Goal: Book appointment/travel/reservation

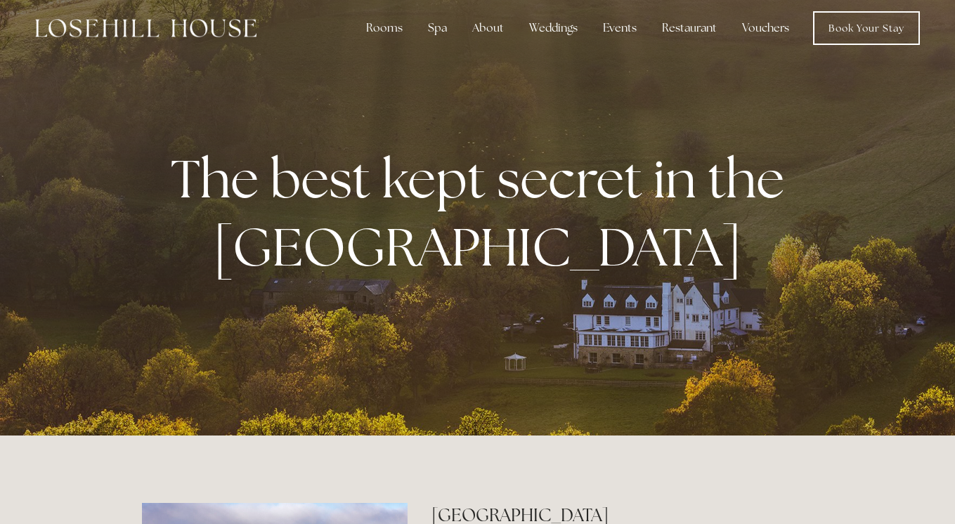
scroll to position [11, 0]
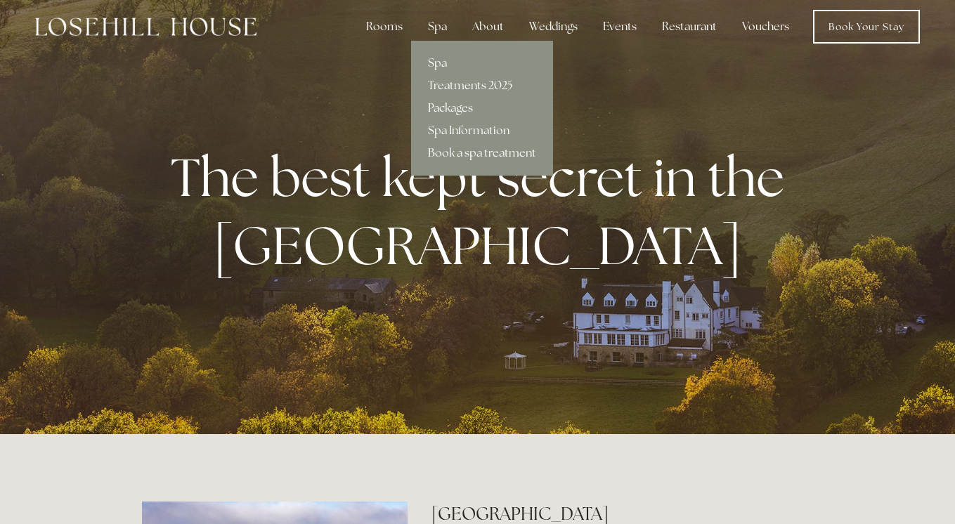
click at [461, 108] on link "Packages" at bounding box center [482, 108] width 142 height 22
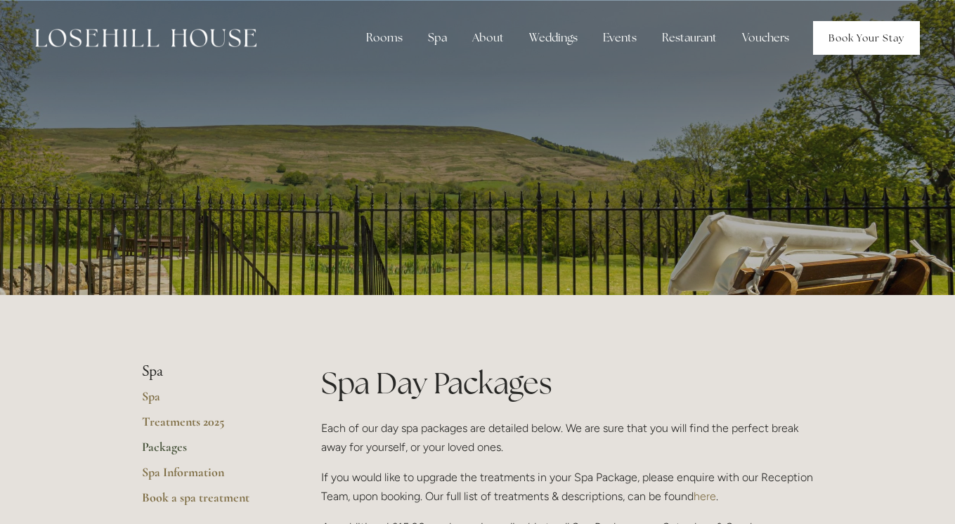
click at [840, 53] on link "Book Your Stay" at bounding box center [866, 38] width 107 height 34
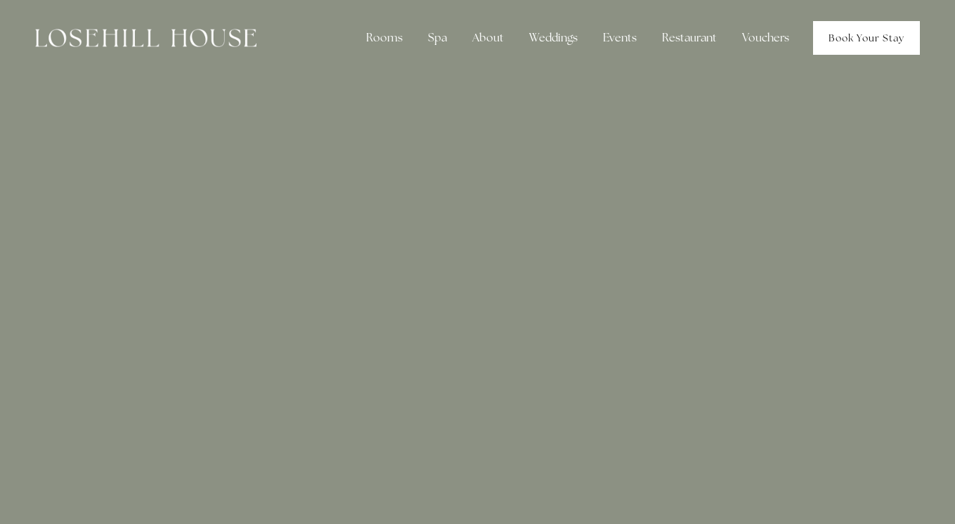
click at [853, 34] on link "Book Your Stay" at bounding box center [866, 38] width 107 height 34
click at [864, 35] on link "Book Your Stay" at bounding box center [866, 38] width 107 height 34
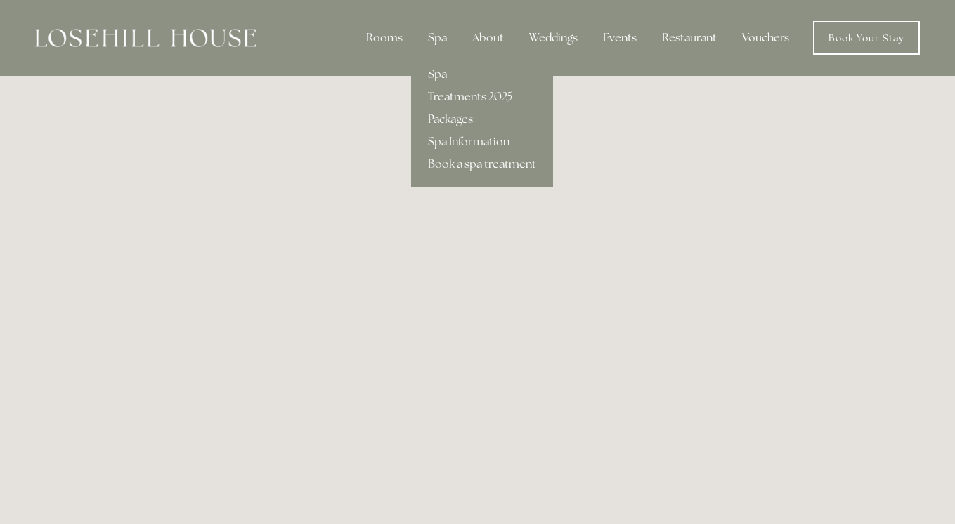
click at [439, 37] on div "Spa" at bounding box center [437, 38] width 41 height 28
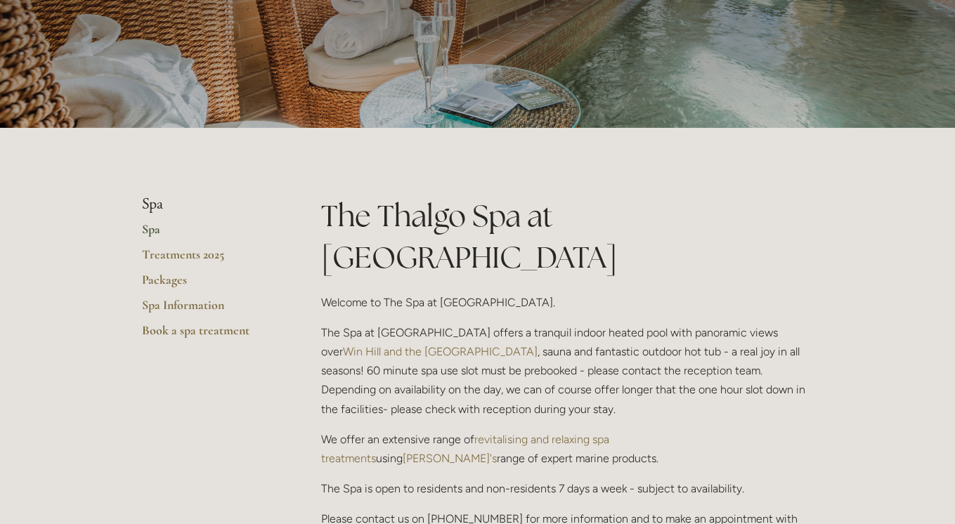
scroll to position [145, 0]
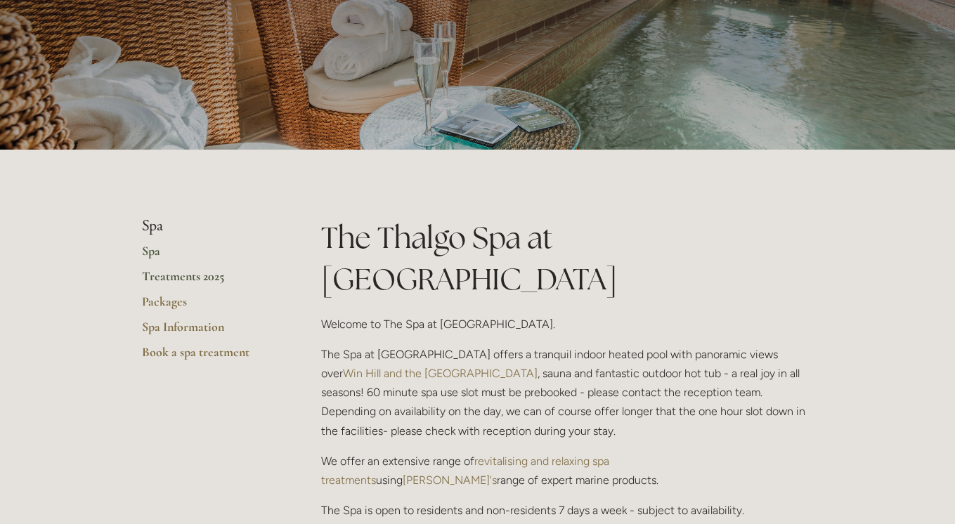
click at [198, 280] on link "Treatments 2025" at bounding box center [209, 280] width 134 height 25
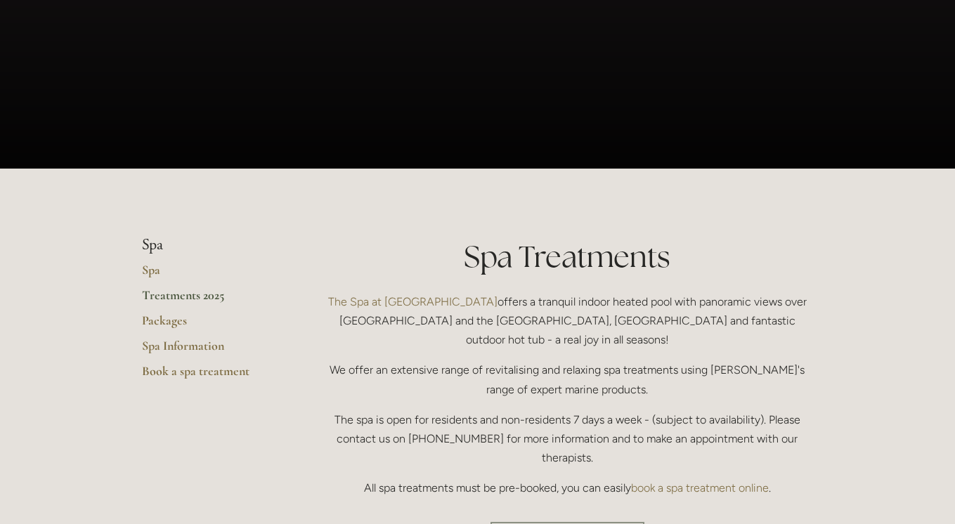
scroll to position [131, 0]
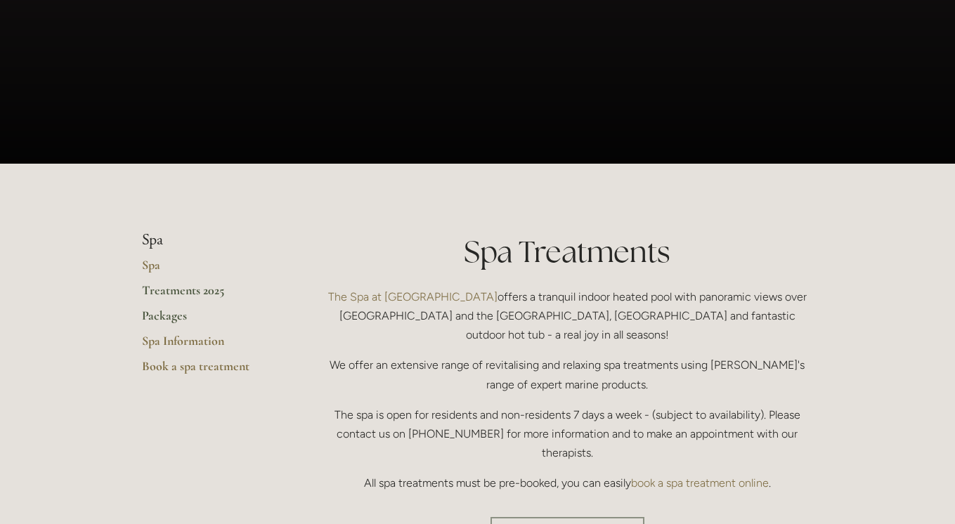
click at [172, 313] on link "Packages" at bounding box center [209, 320] width 134 height 25
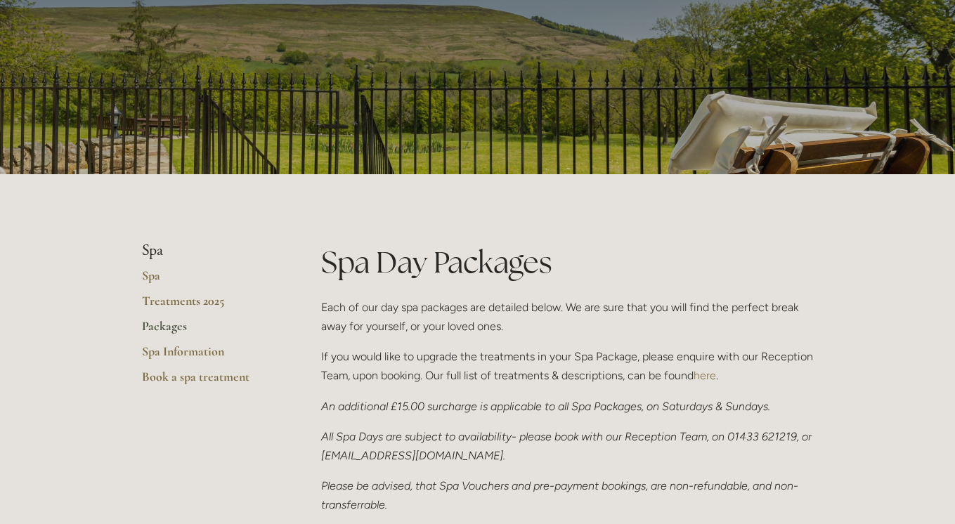
scroll to position [110, 0]
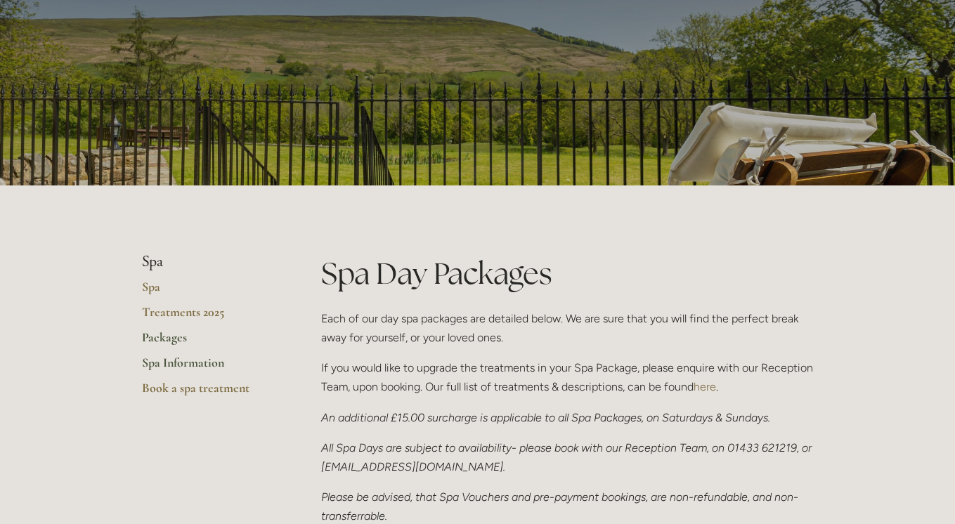
click at [170, 367] on link "Spa Information" at bounding box center [209, 367] width 134 height 25
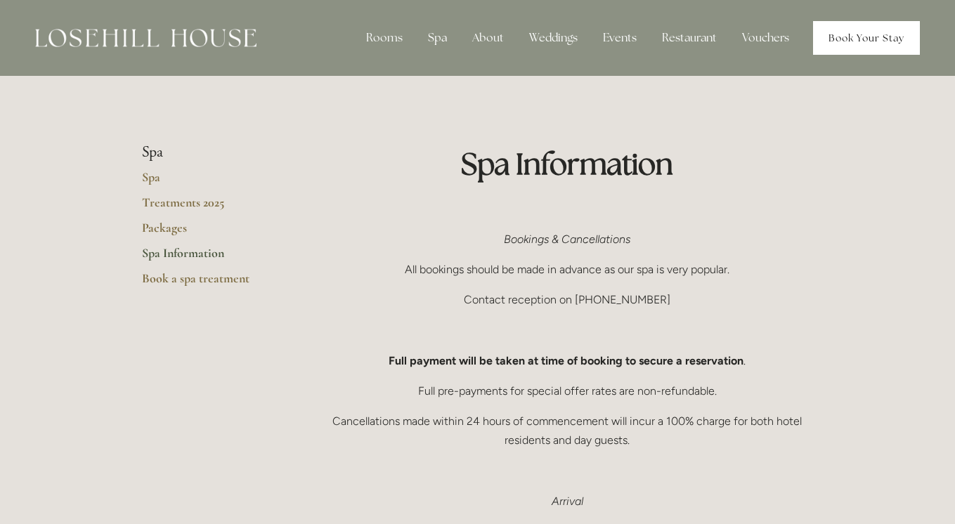
click at [870, 32] on link "Book Your Stay" at bounding box center [866, 38] width 107 height 34
click at [867, 40] on link "Book Your Stay" at bounding box center [866, 38] width 107 height 34
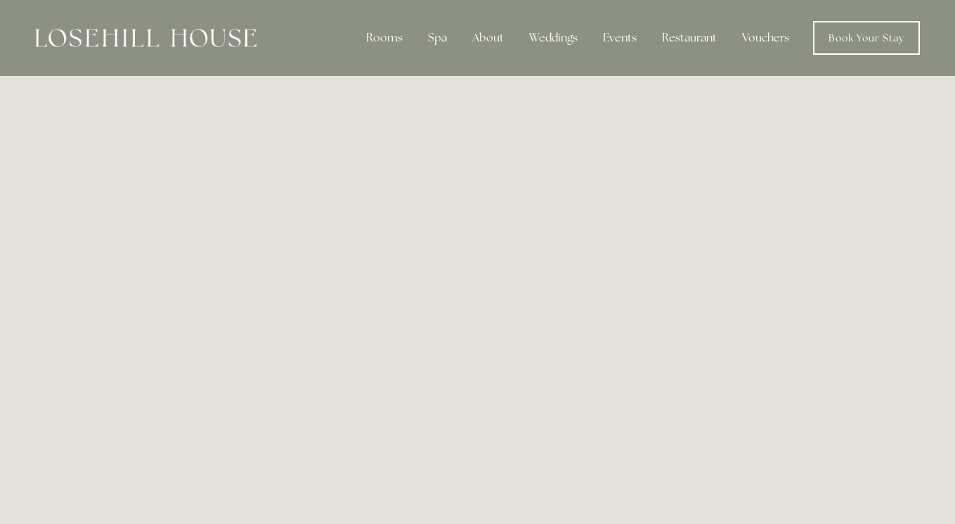
click at [219, 39] on img at bounding box center [145, 38] width 221 height 18
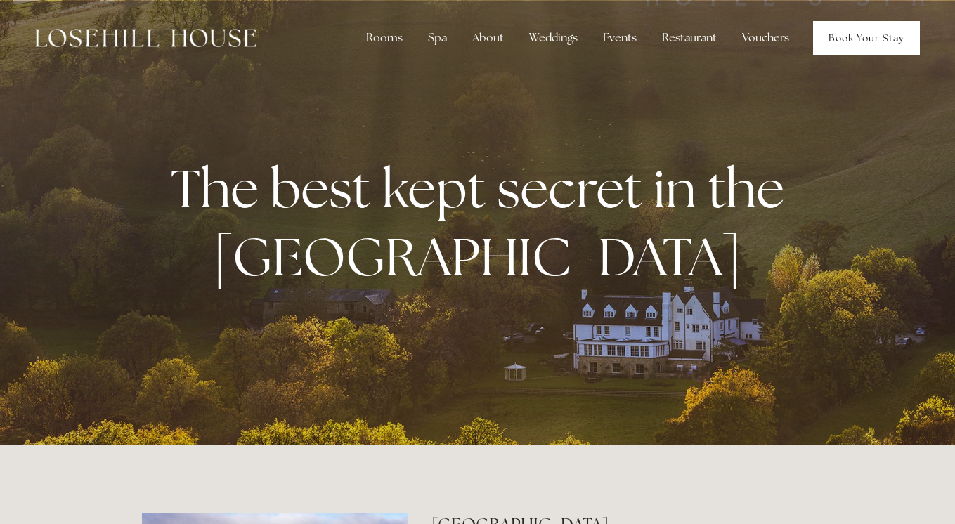
click at [862, 47] on link "Book Your Stay" at bounding box center [866, 38] width 107 height 34
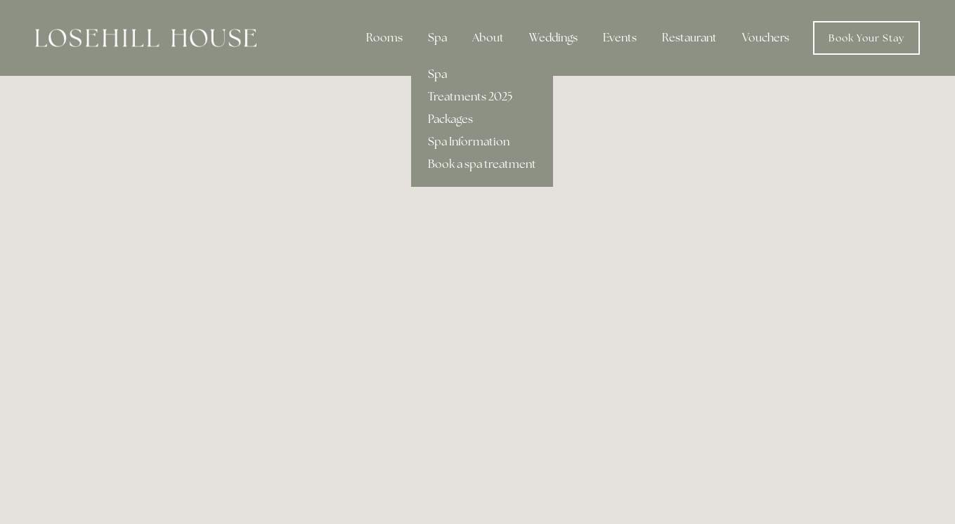
click at [446, 73] on link "Spa" at bounding box center [482, 74] width 142 height 22
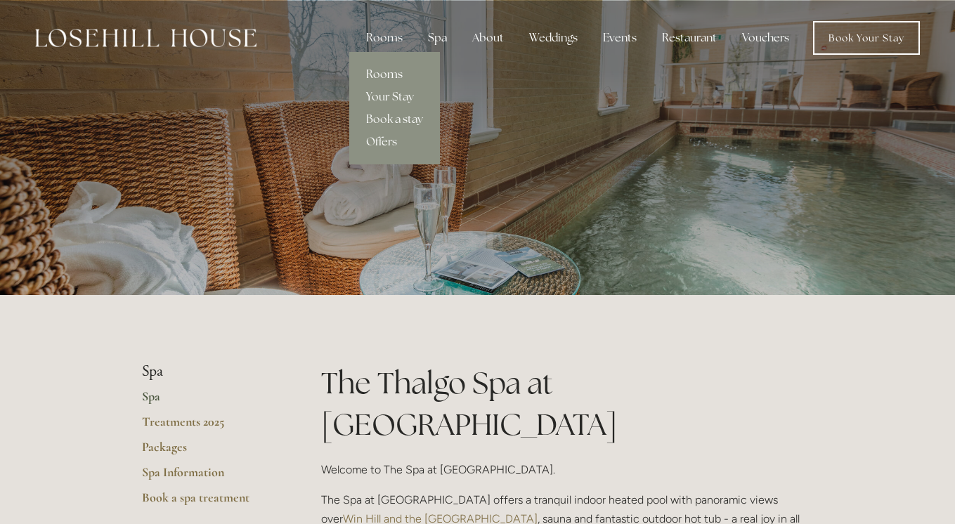
click at [394, 72] on link "Rooms" at bounding box center [394, 74] width 91 height 22
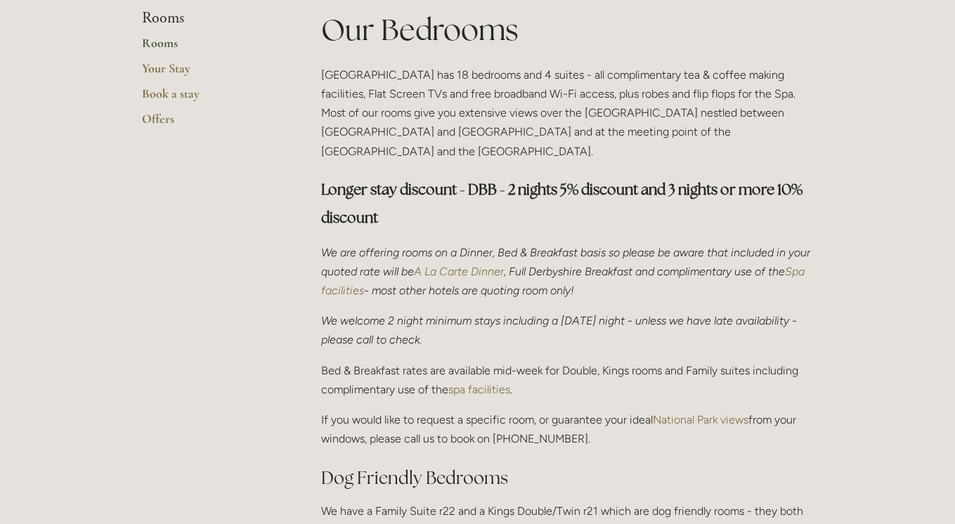
scroll to position [365, 0]
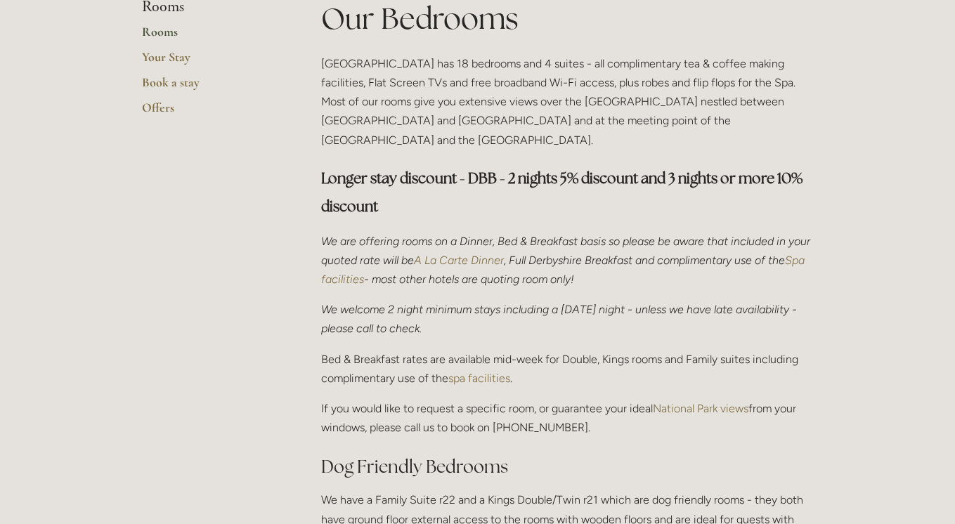
click at [484, 254] on em "A La Carte Dinner" at bounding box center [459, 260] width 90 height 13
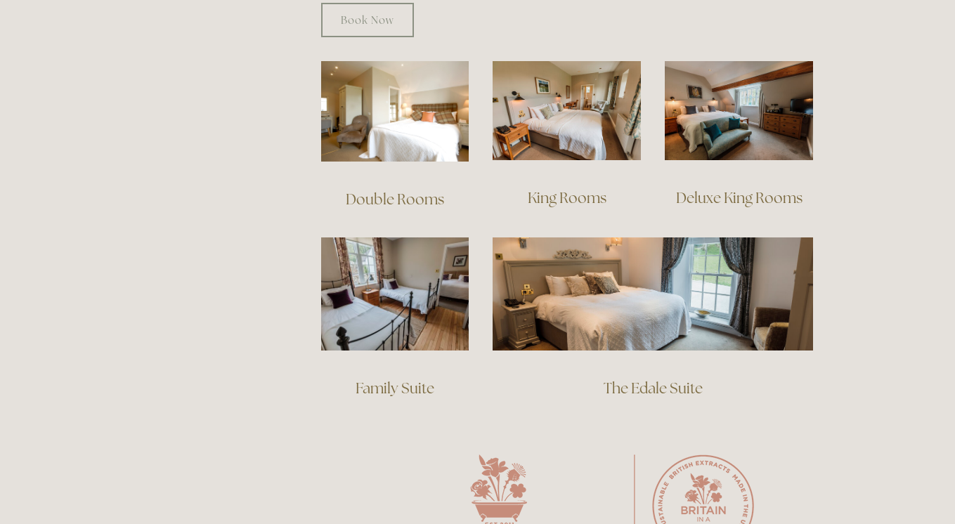
scroll to position [975, 0]
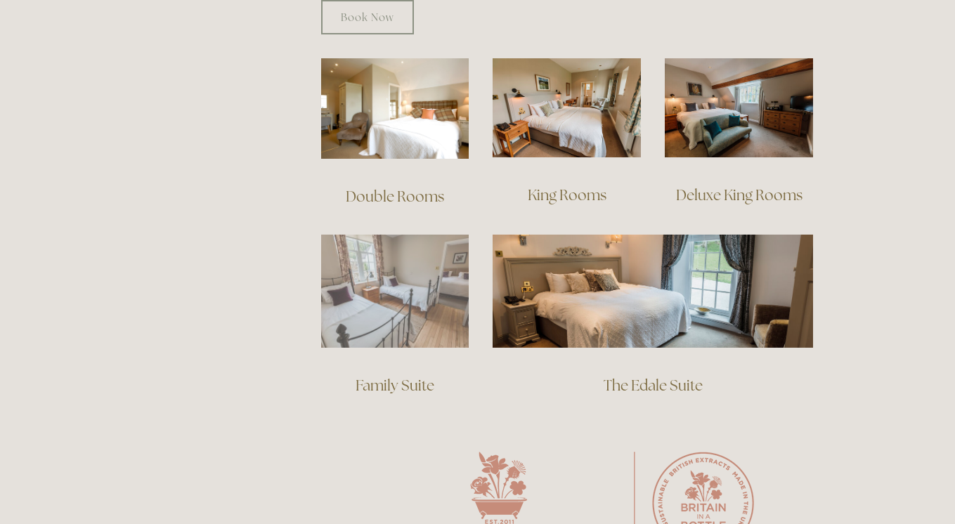
click at [436, 284] on img at bounding box center [395, 291] width 148 height 113
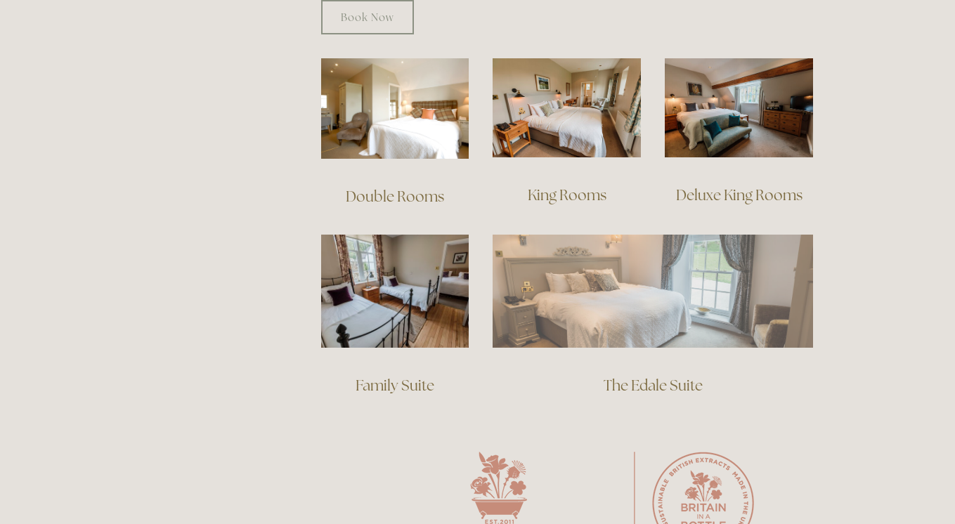
click at [651, 278] on img at bounding box center [653, 291] width 320 height 112
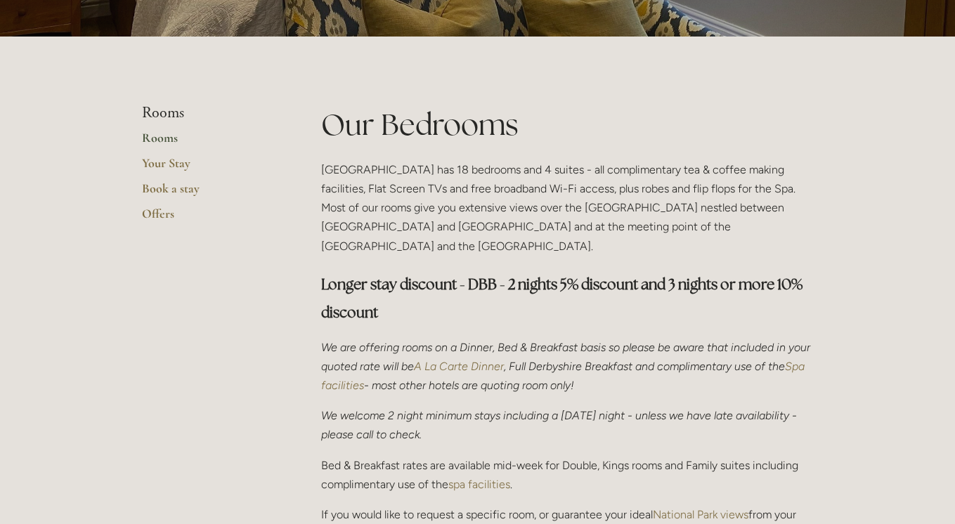
scroll to position [249, 0]
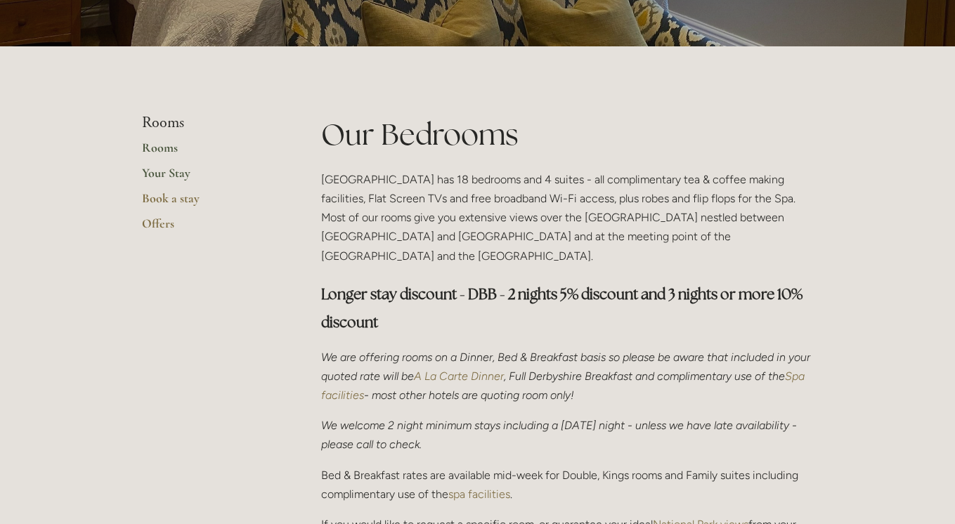
click at [183, 176] on link "Your Stay" at bounding box center [209, 177] width 134 height 25
click at [167, 223] on link "Offers" at bounding box center [209, 228] width 134 height 25
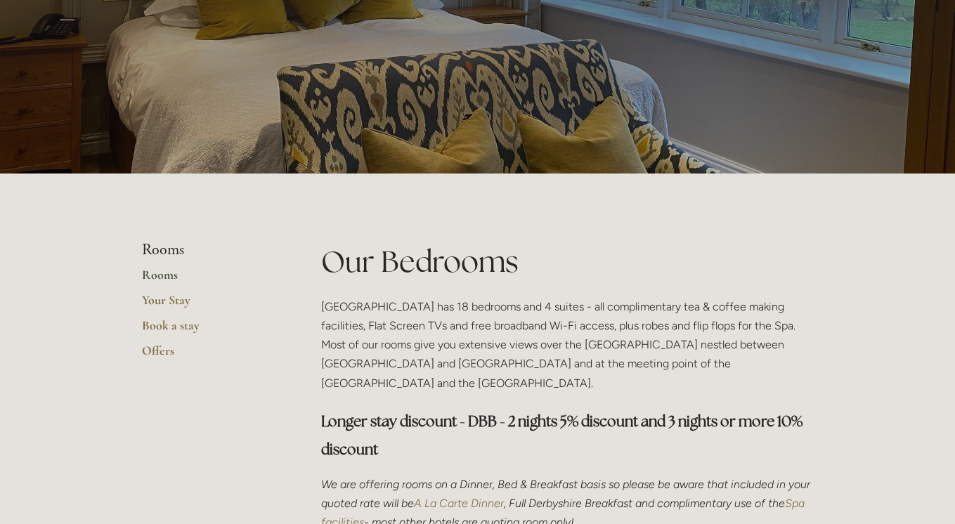
scroll to position [0, 0]
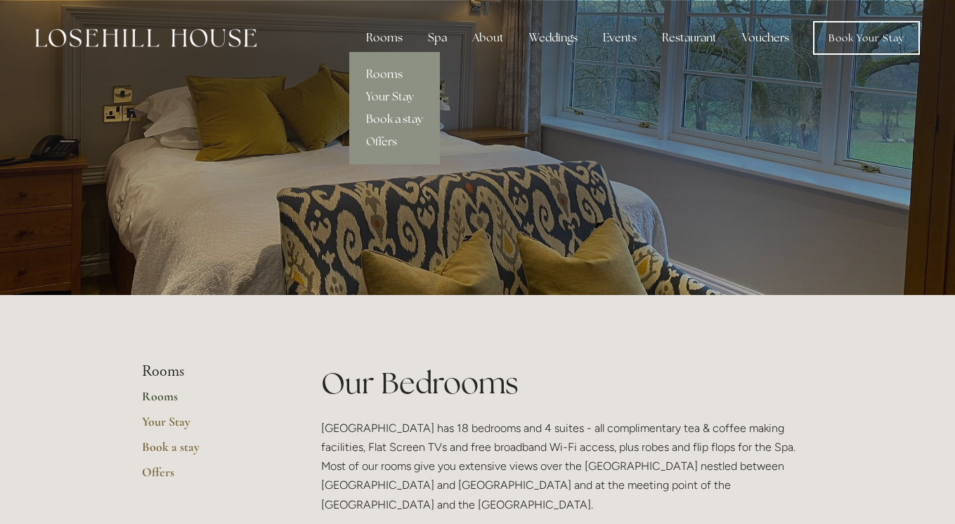
click at [392, 38] on div "Rooms" at bounding box center [384, 38] width 59 height 28
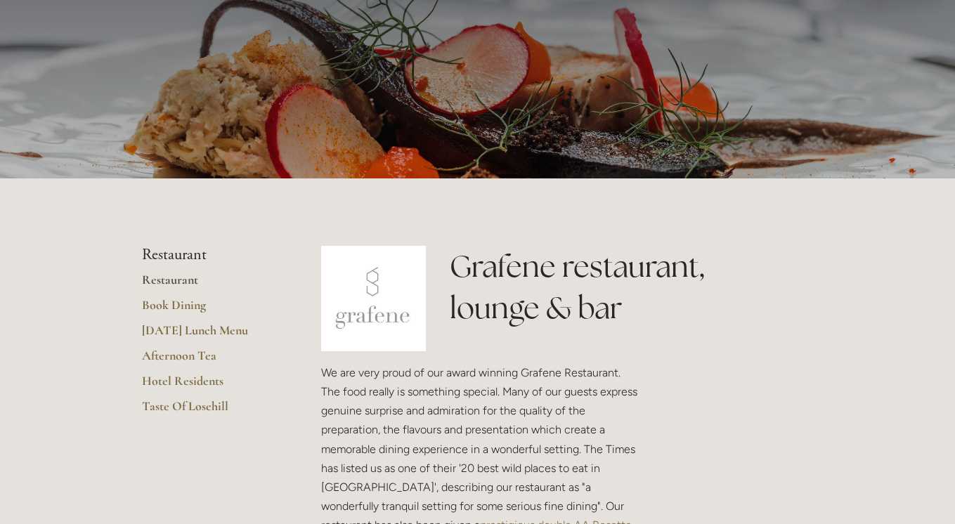
scroll to position [121, 0]
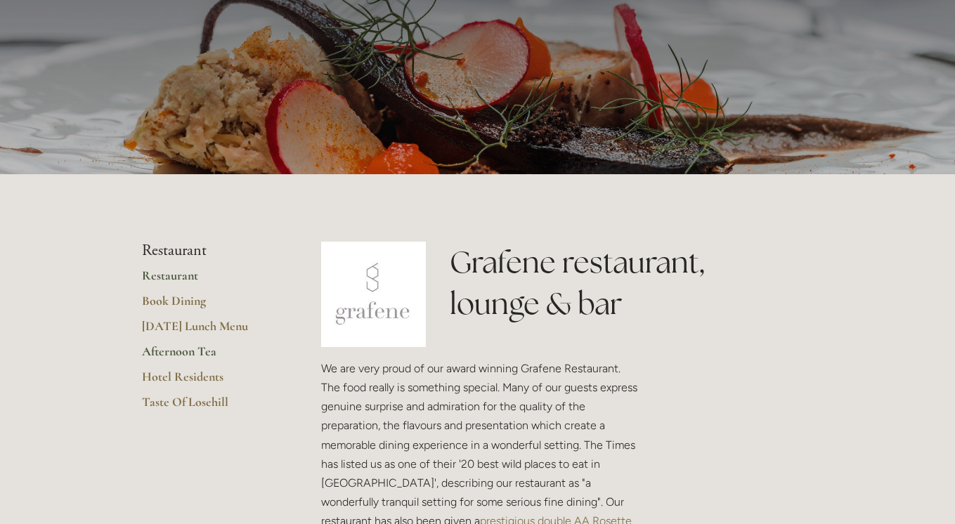
click at [193, 354] on link "Afternoon Tea" at bounding box center [209, 356] width 134 height 25
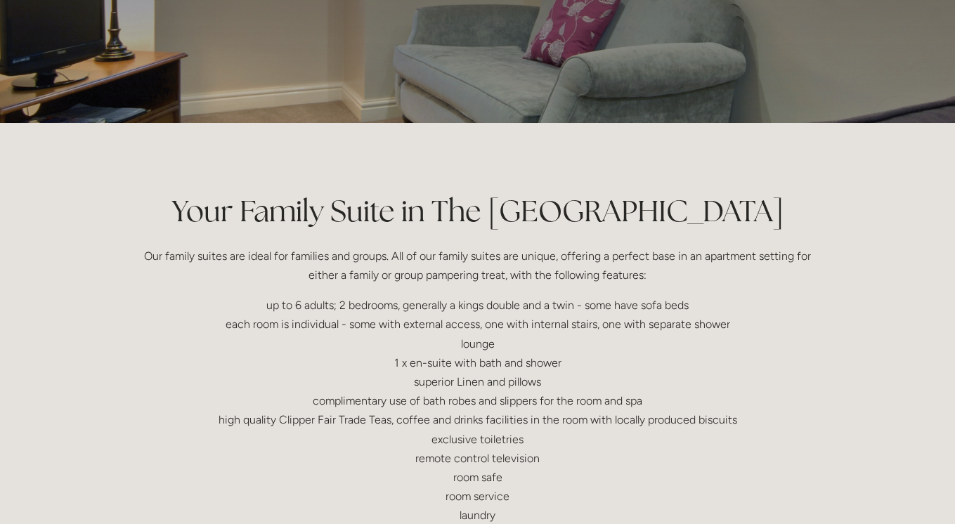
scroll to position [174, 0]
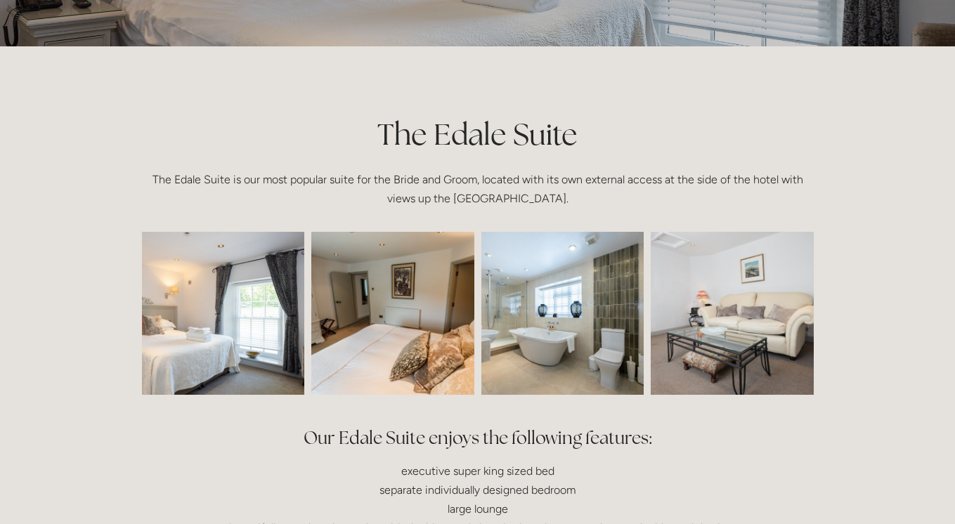
scroll to position [252, 0]
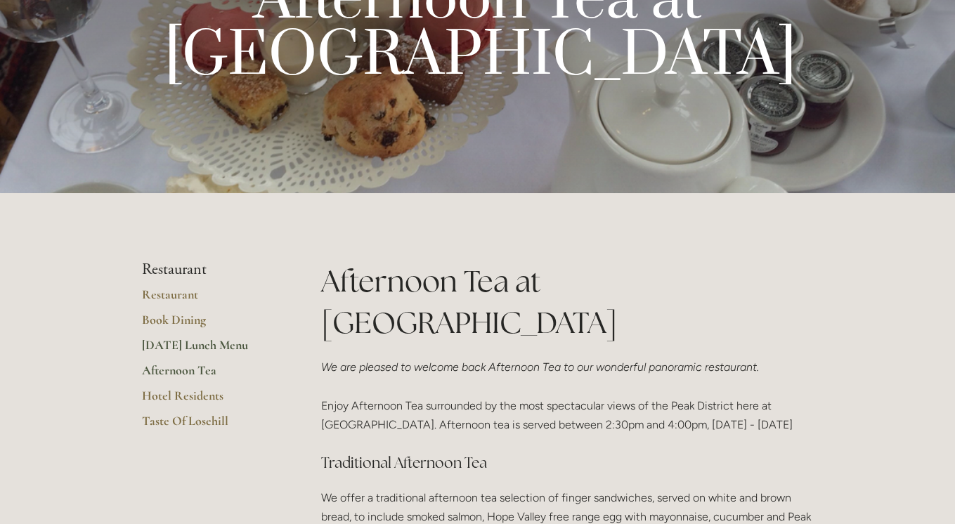
scroll to position [148, 0]
click at [226, 349] on link "[DATE] Lunch Menu" at bounding box center [209, 349] width 134 height 25
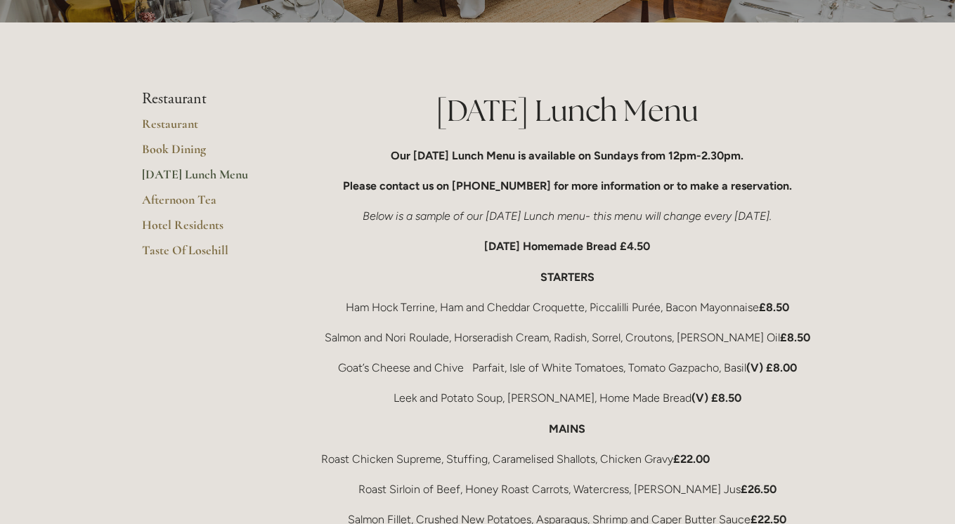
scroll to position [181, 0]
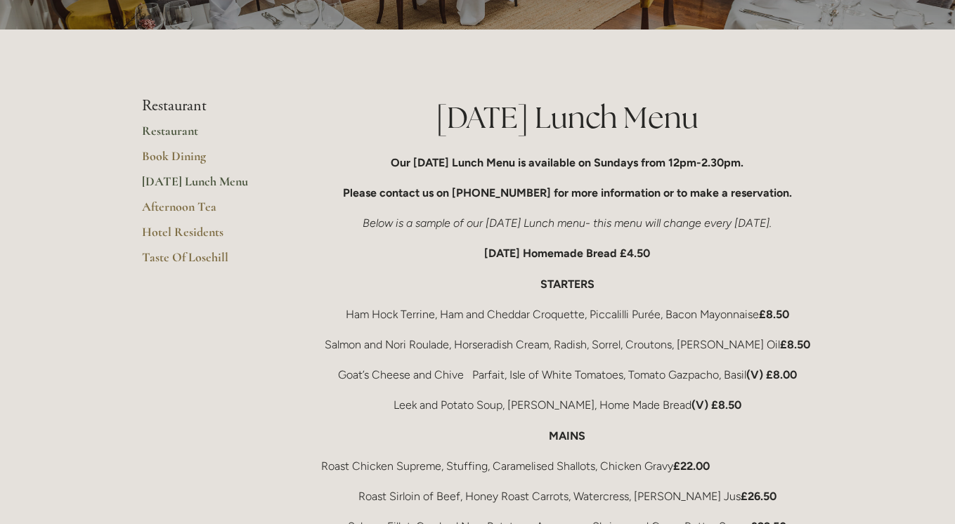
click at [182, 134] on link "Restaurant" at bounding box center [209, 135] width 134 height 25
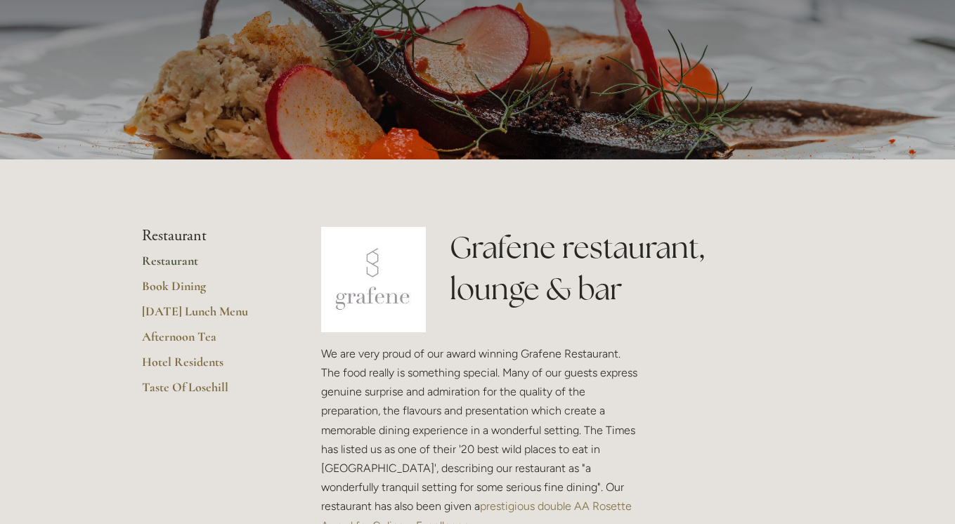
scroll to position [148, 0]
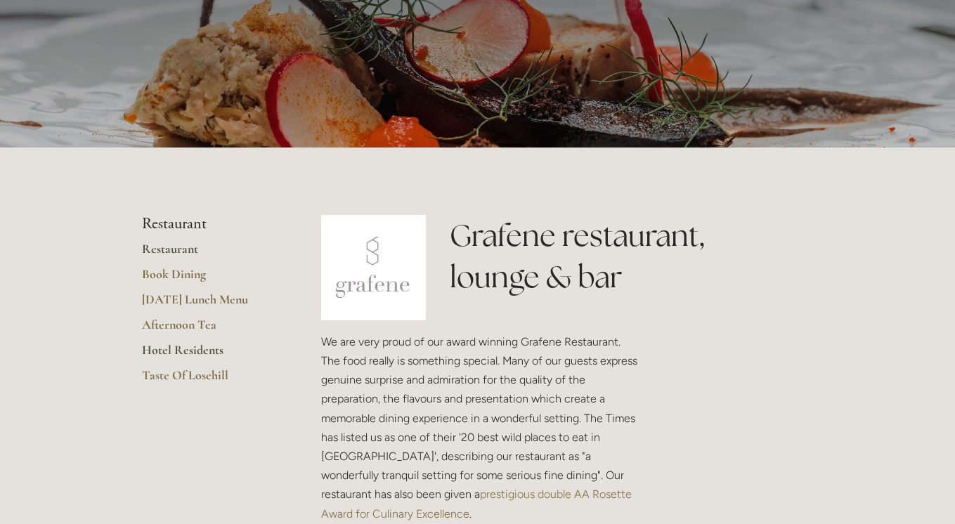
click at [208, 354] on link "Hotel Residents" at bounding box center [209, 354] width 134 height 25
click at [172, 353] on link "Hotel Residents" at bounding box center [209, 354] width 134 height 25
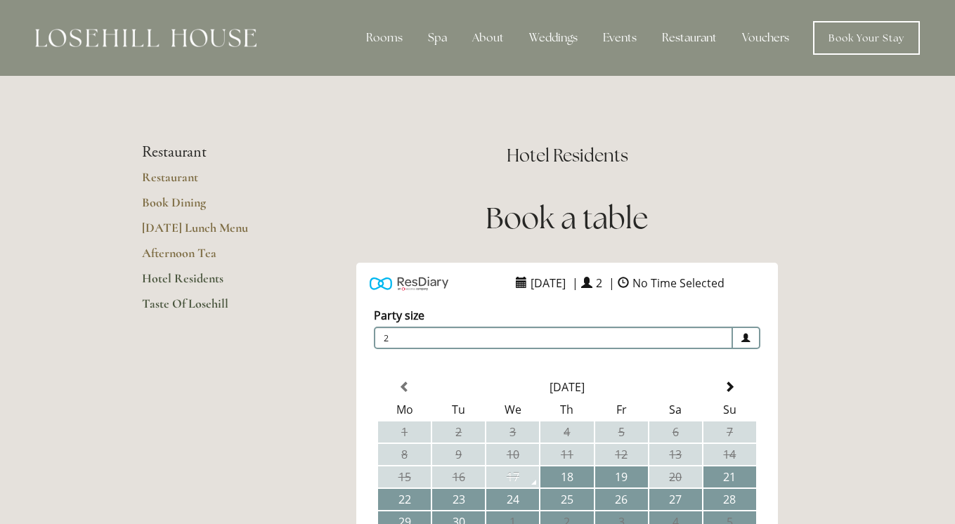
click at [202, 308] on link "Taste Of Losehill" at bounding box center [209, 308] width 134 height 25
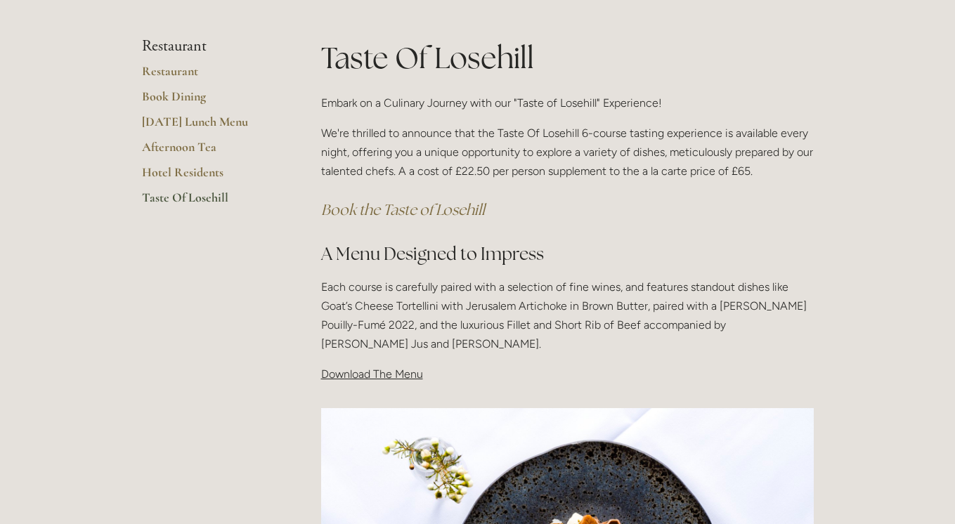
scroll to position [242, 0]
click at [171, 74] on link "Restaurant" at bounding box center [209, 75] width 134 height 25
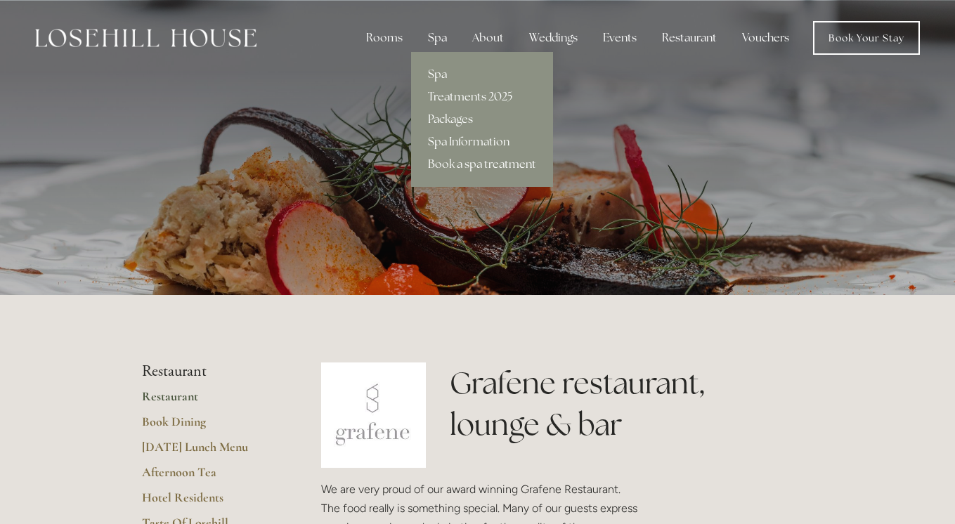
click at [439, 41] on div "Spa" at bounding box center [437, 38] width 41 height 28
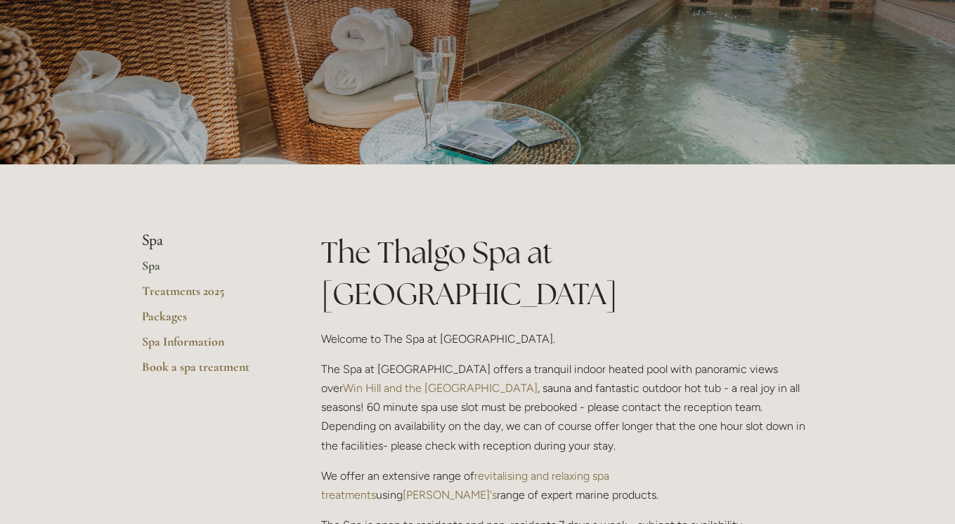
scroll to position [135, 0]
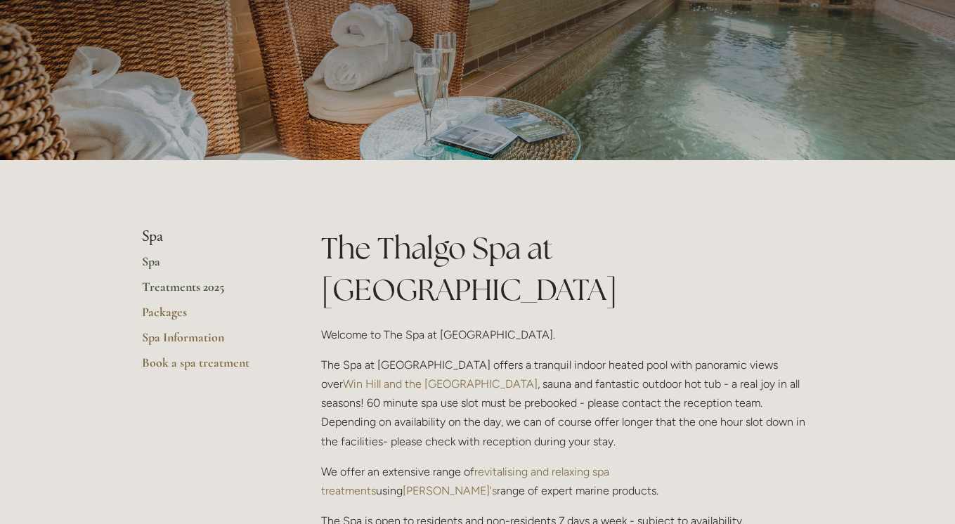
click at [197, 289] on link "Treatments 2025" at bounding box center [209, 291] width 134 height 25
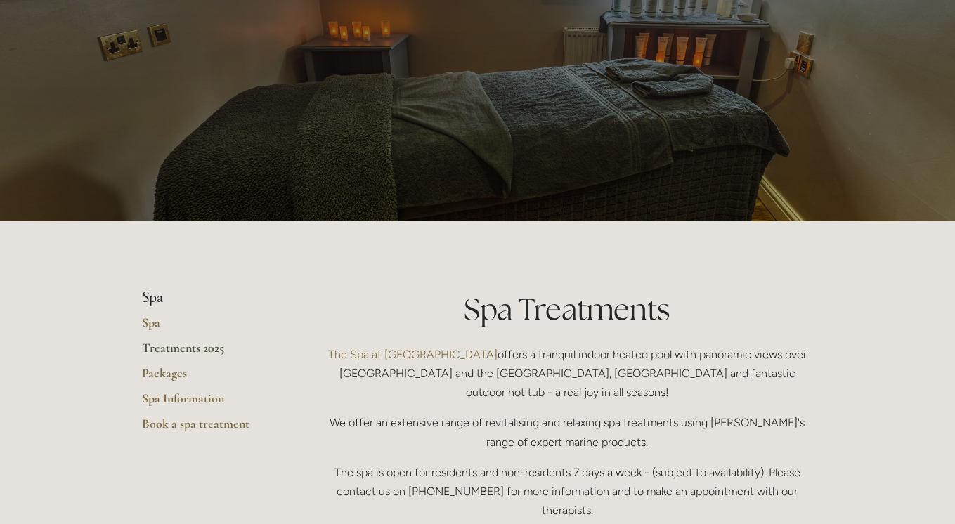
scroll to position [71, 0]
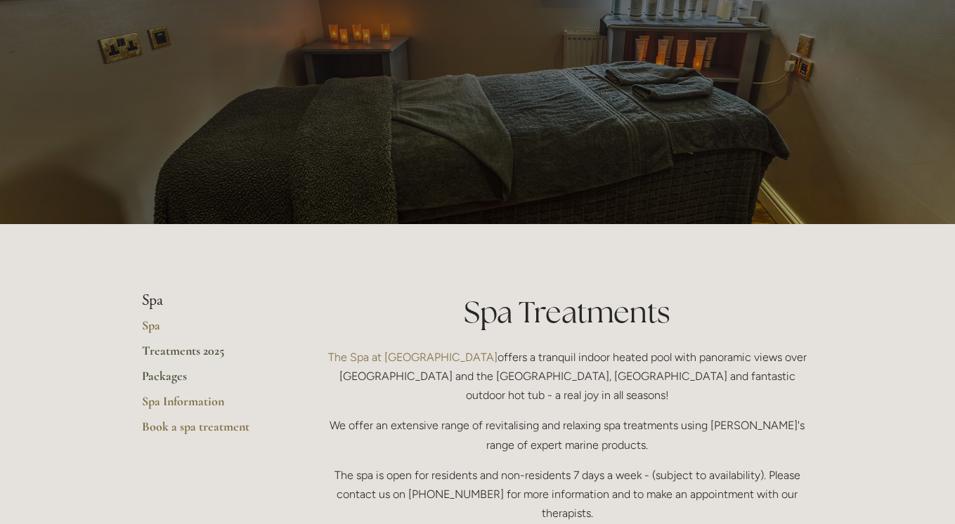
click at [171, 377] on link "Packages" at bounding box center [209, 380] width 134 height 25
click at [160, 377] on link "Packages" at bounding box center [209, 380] width 134 height 25
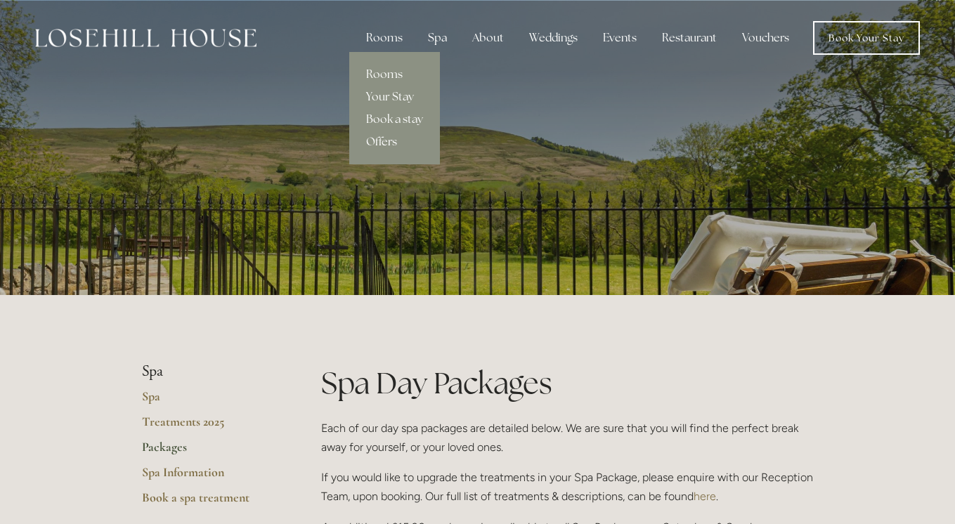
click at [387, 144] on link "Offers" at bounding box center [394, 142] width 91 height 22
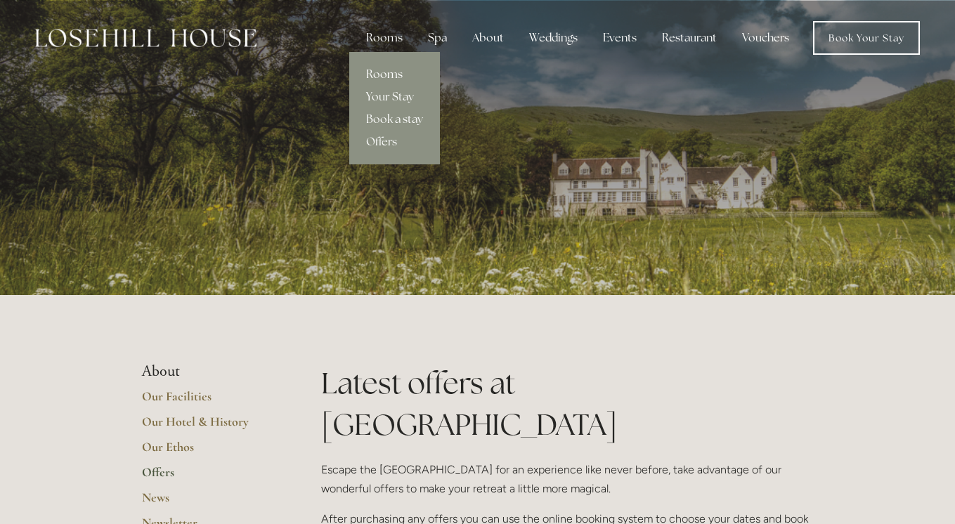
click at [388, 72] on link "Rooms" at bounding box center [394, 74] width 91 height 22
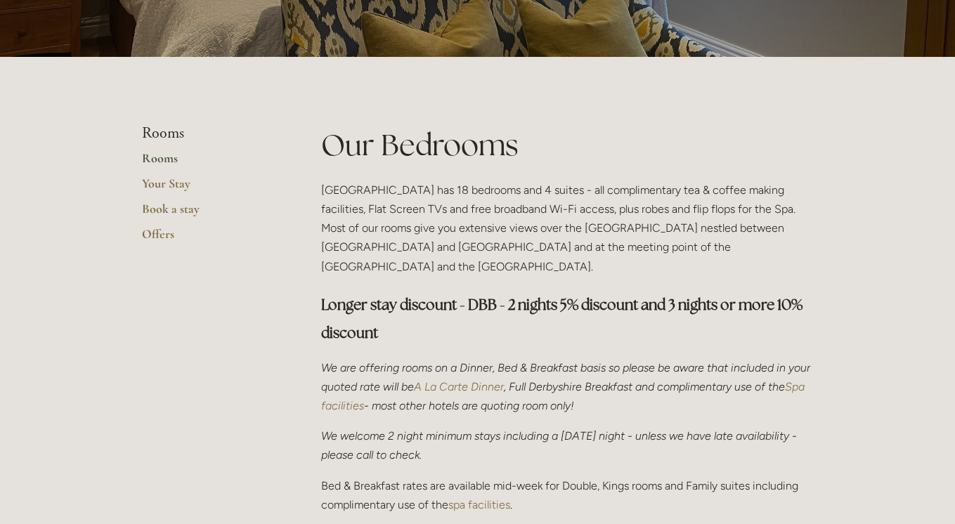
scroll to position [235, 0]
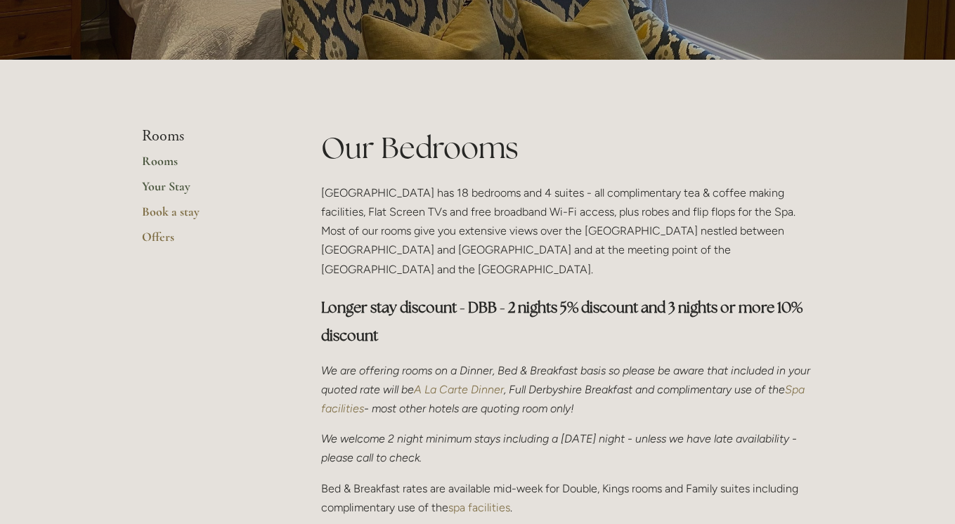
click at [171, 190] on link "Your Stay" at bounding box center [209, 191] width 134 height 25
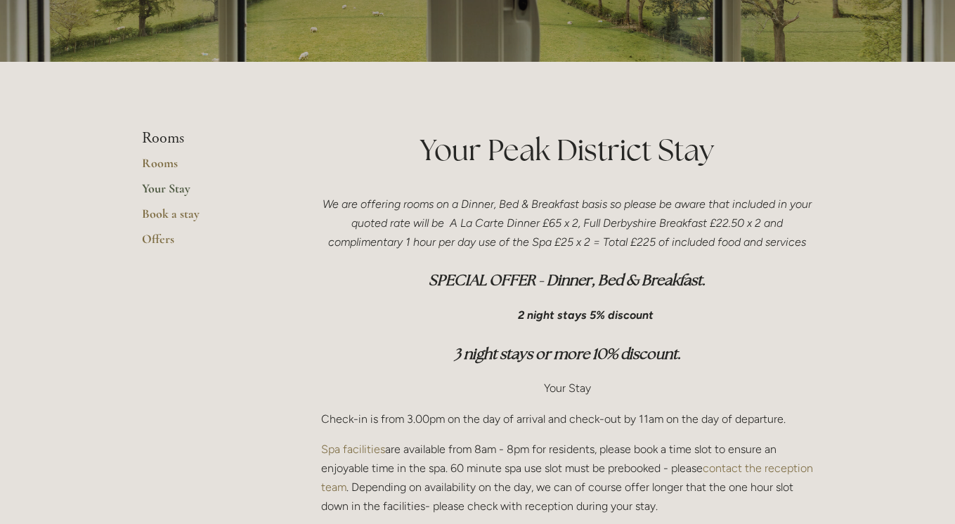
scroll to position [231, 0]
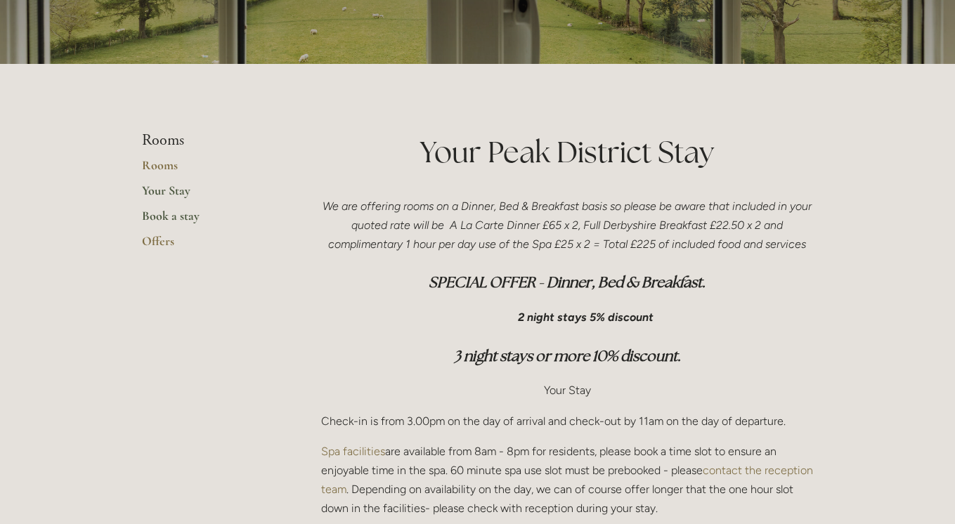
click at [173, 216] on link "Book a stay" at bounding box center [209, 220] width 134 height 25
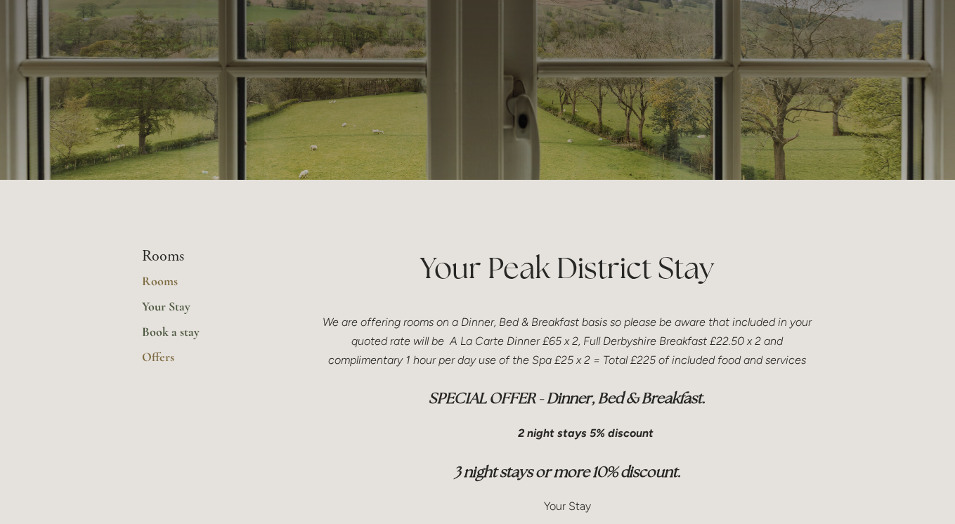
scroll to position [0, 0]
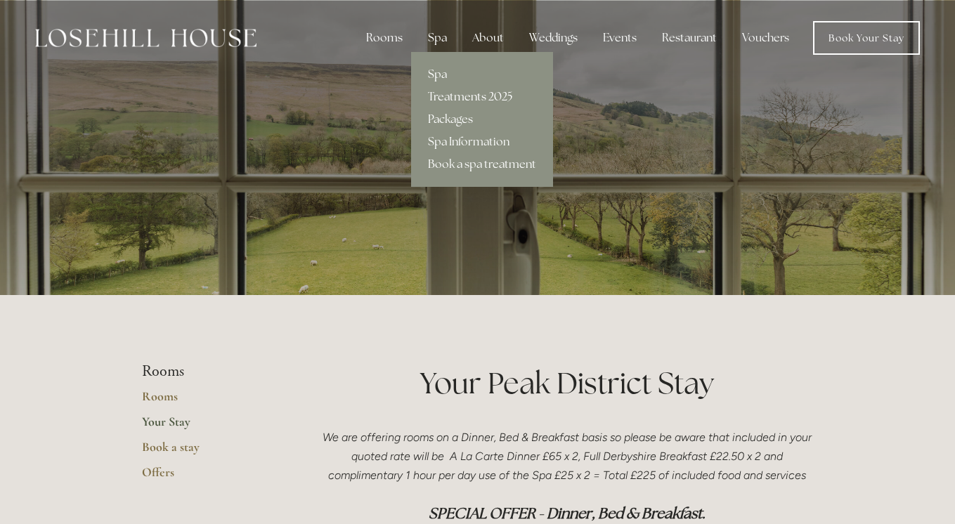
click at [458, 96] on link "Treatments 2025" at bounding box center [482, 97] width 142 height 22
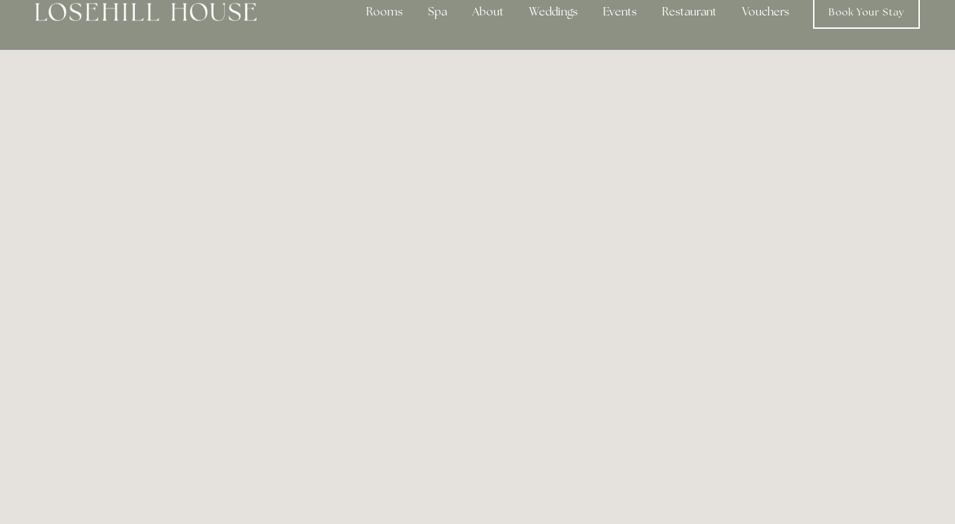
scroll to position [29, 0]
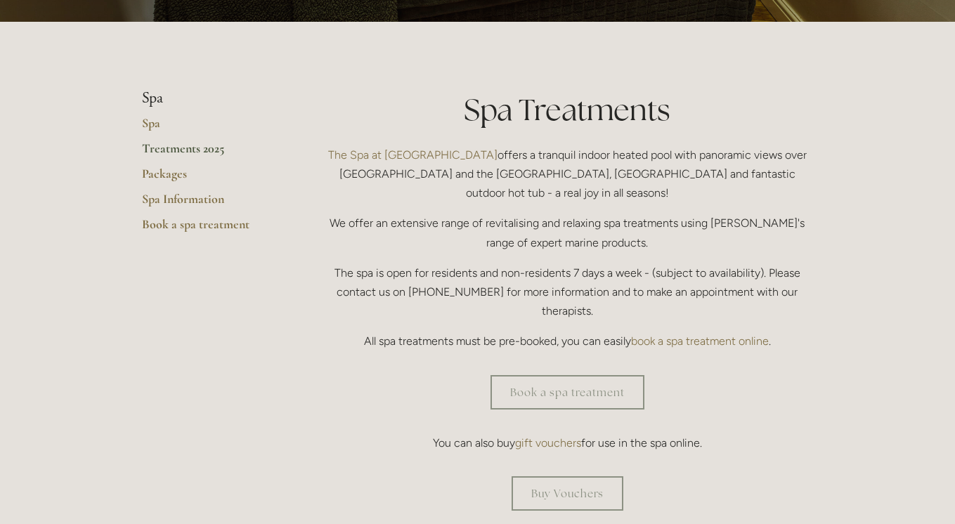
scroll to position [277, 0]
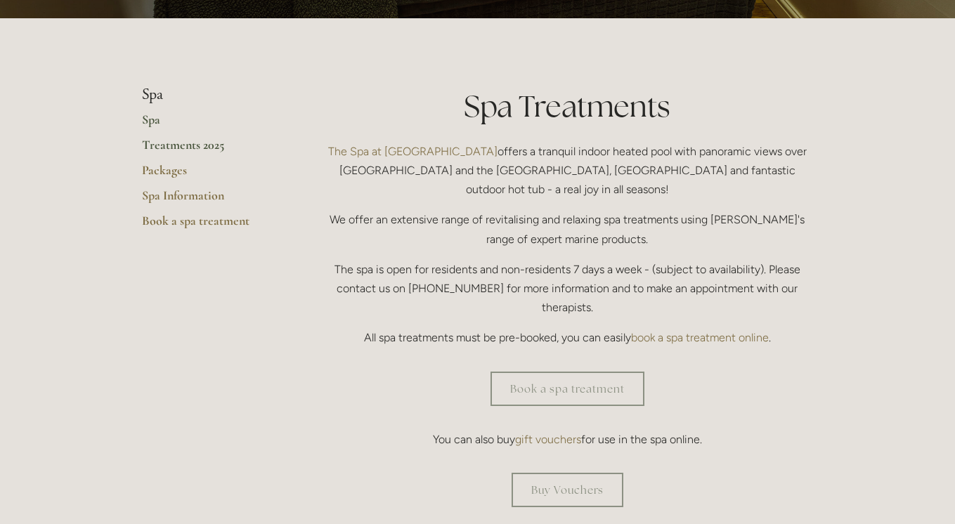
click at [155, 123] on link "Spa" at bounding box center [209, 124] width 134 height 25
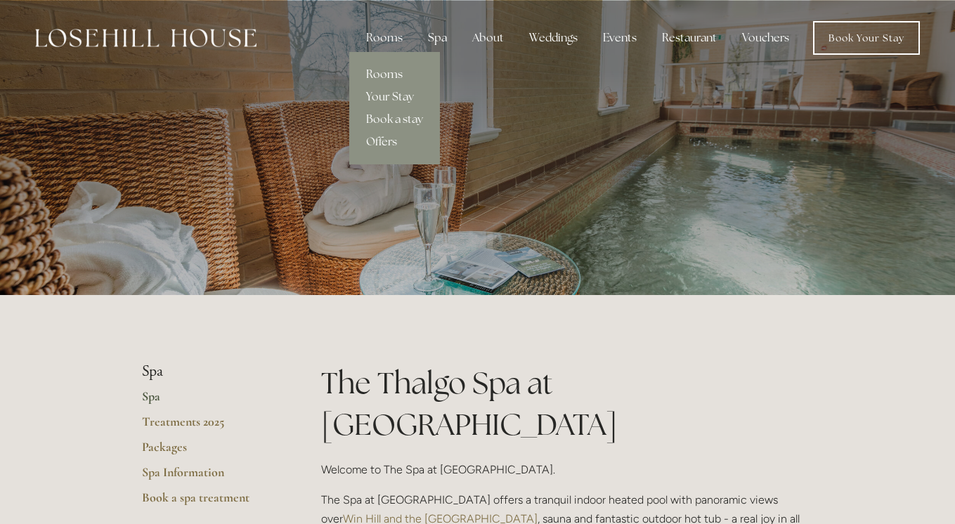
click at [388, 75] on link "Rooms" at bounding box center [394, 74] width 91 height 22
click at [389, 72] on link "Rooms" at bounding box center [394, 74] width 91 height 22
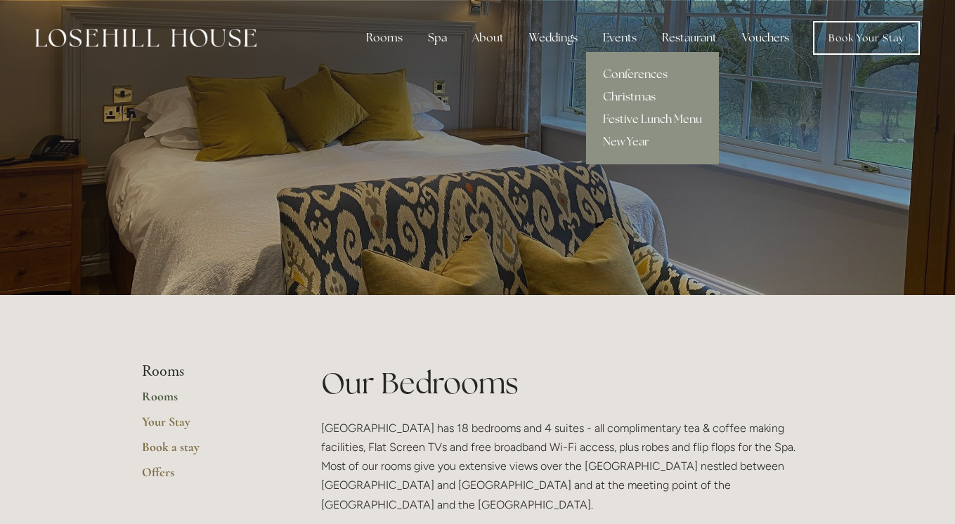
click at [635, 97] on link "Christmas" at bounding box center [652, 97] width 133 height 22
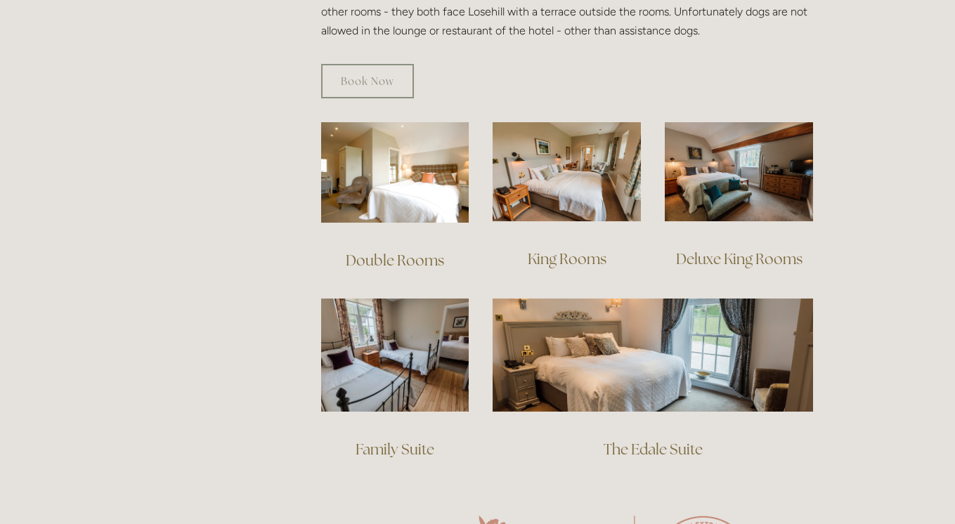
scroll to position [913, 0]
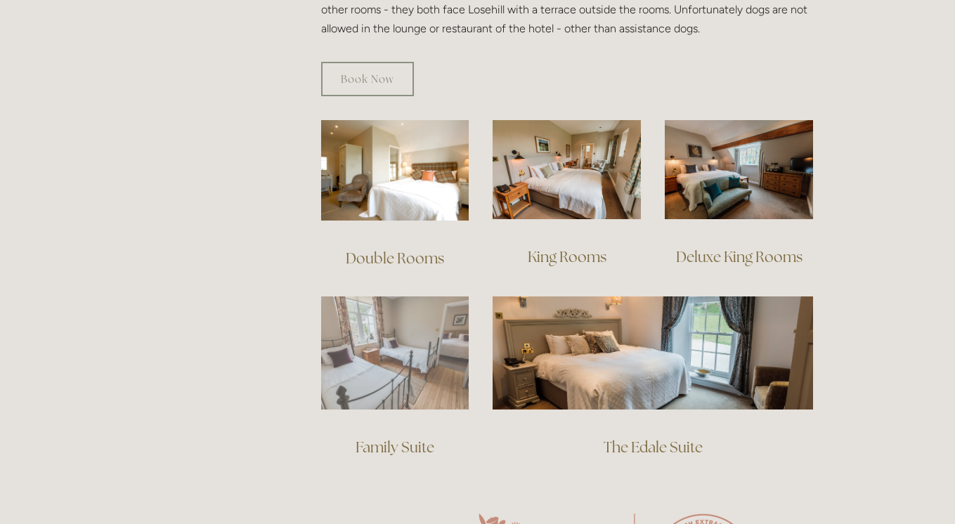
click at [417, 352] on img at bounding box center [395, 353] width 148 height 113
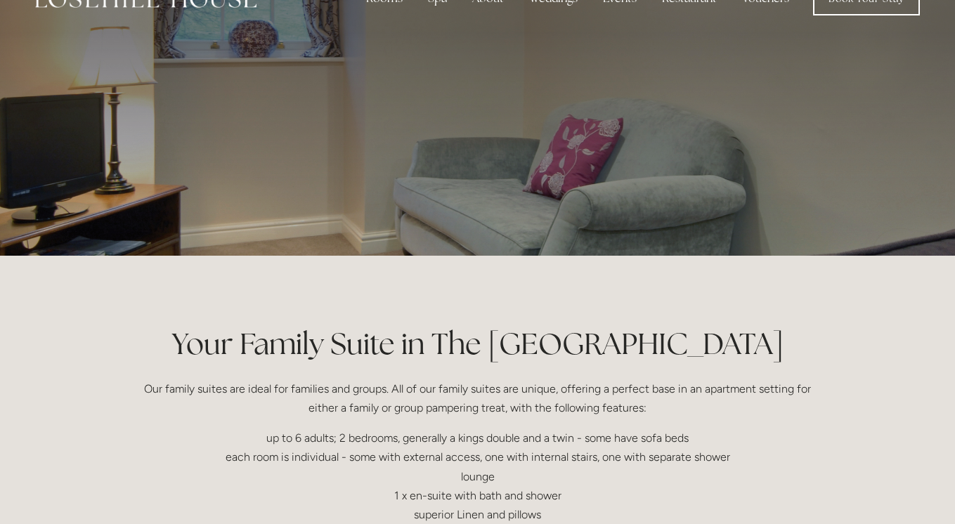
scroll to position [30, 0]
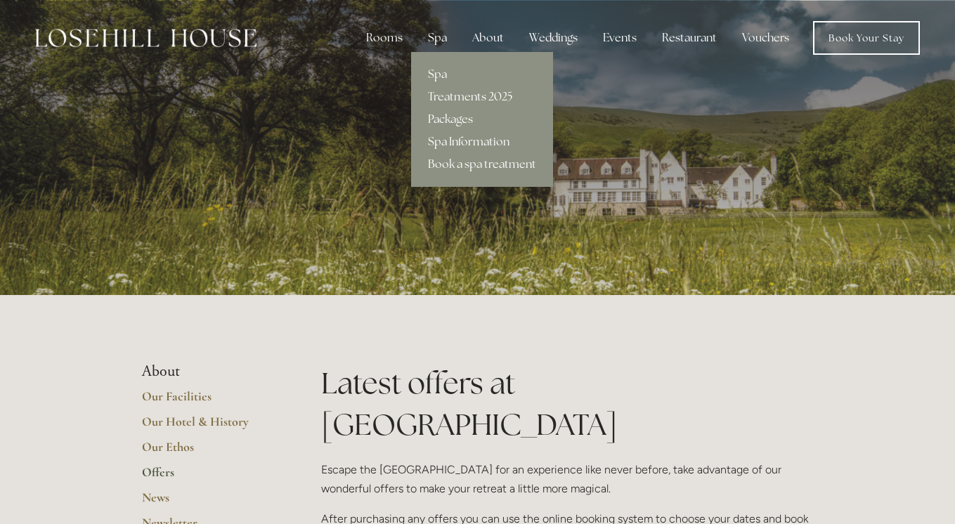
click at [465, 141] on link "Spa Information" at bounding box center [482, 142] width 142 height 22
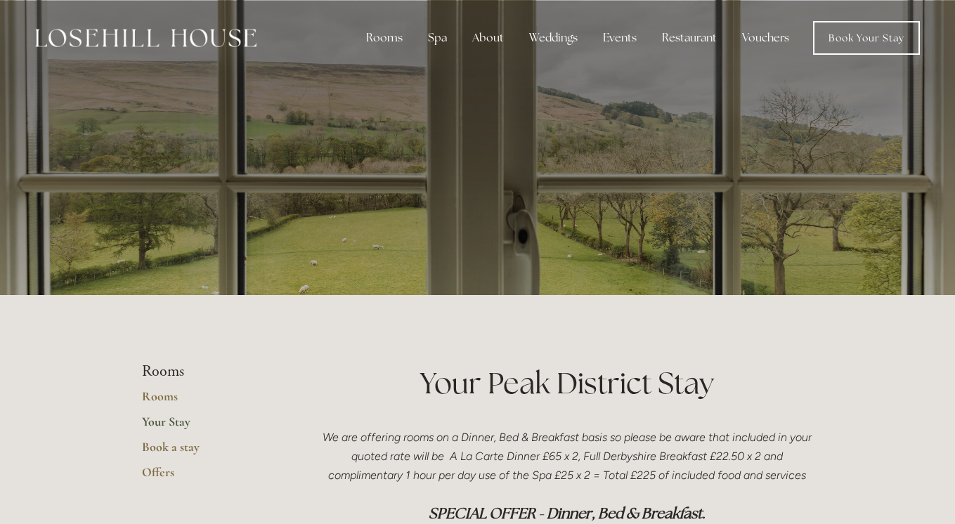
click at [187, 33] on img at bounding box center [145, 38] width 221 height 18
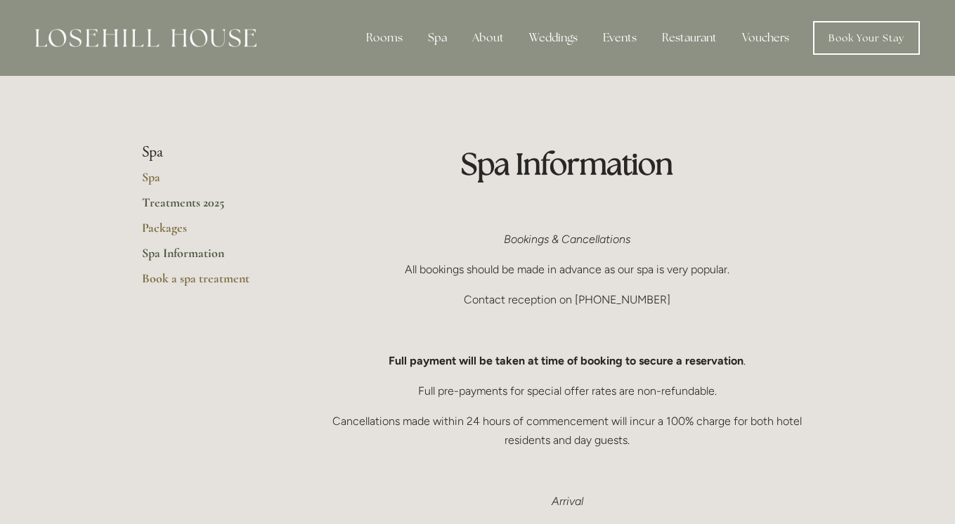
click at [181, 203] on link "Treatments 2025" at bounding box center [209, 207] width 134 height 25
click at [198, 205] on link "Treatments 2025" at bounding box center [209, 207] width 134 height 25
click at [195, 202] on link "Treatments 2025" at bounding box center [209, 207] width 134 height 25
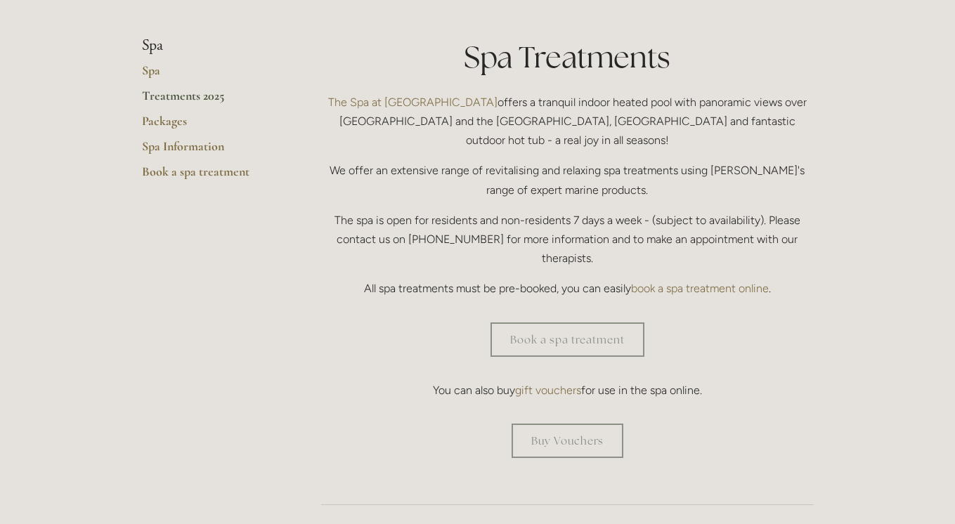
scroll to position [330, 0]
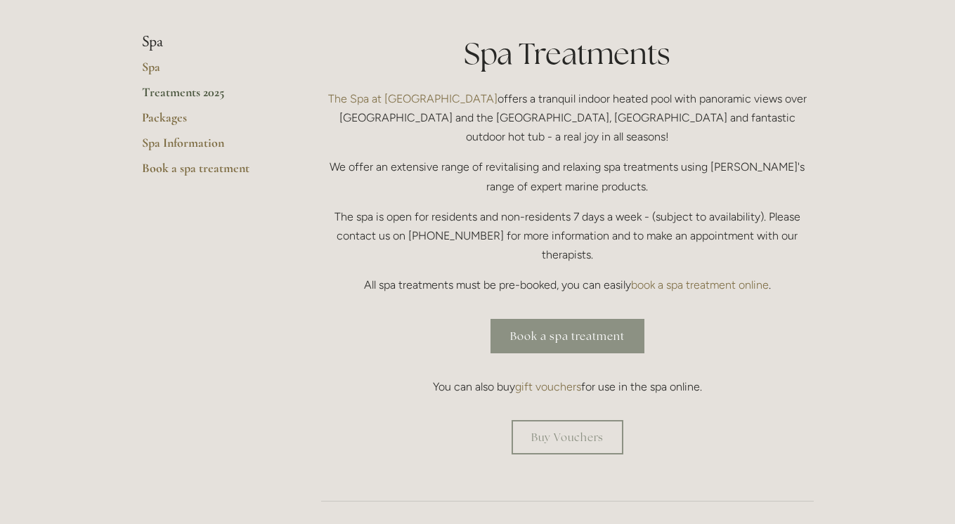
click at [536, 319] on link "Book a spa treatment" at bounding box center [568, 336] width 154 height 34
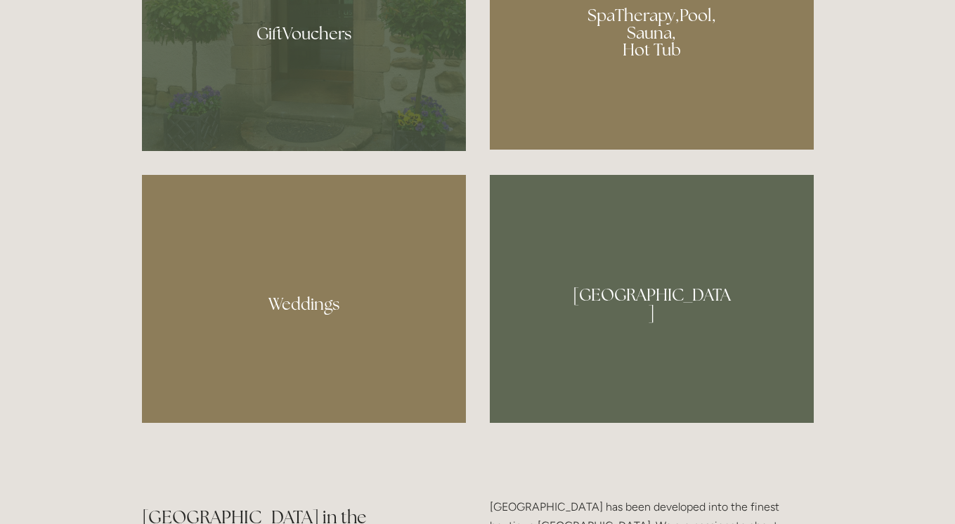
scroll to position [1179, 0]
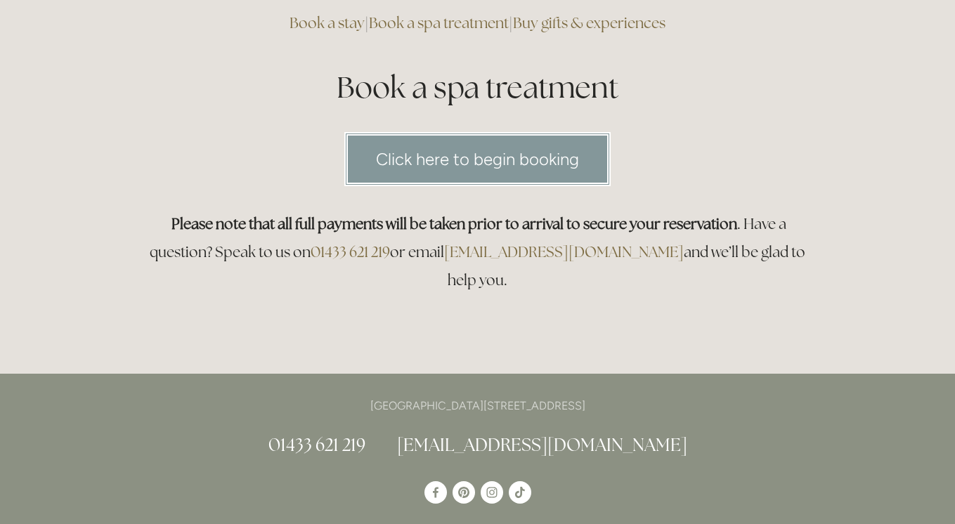
scroll to position [131, 0]
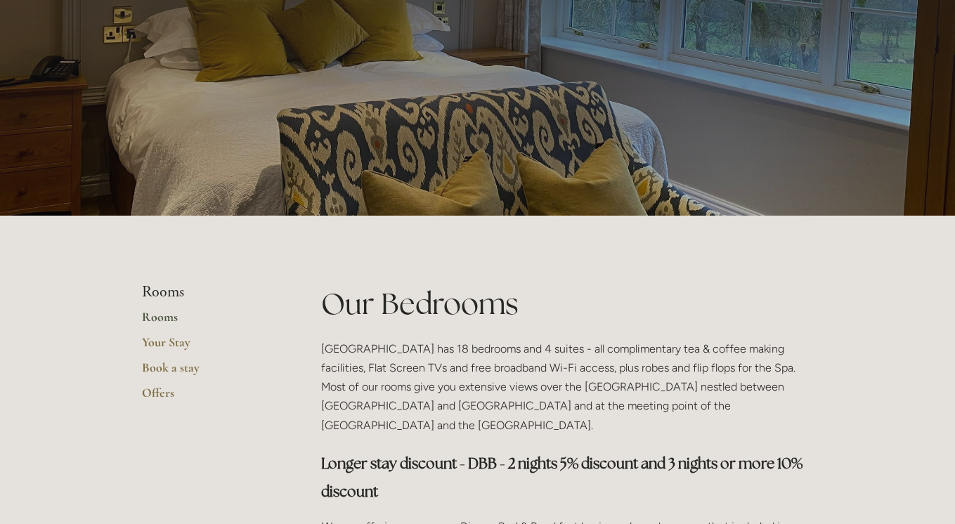
scroll to position [96, 0]
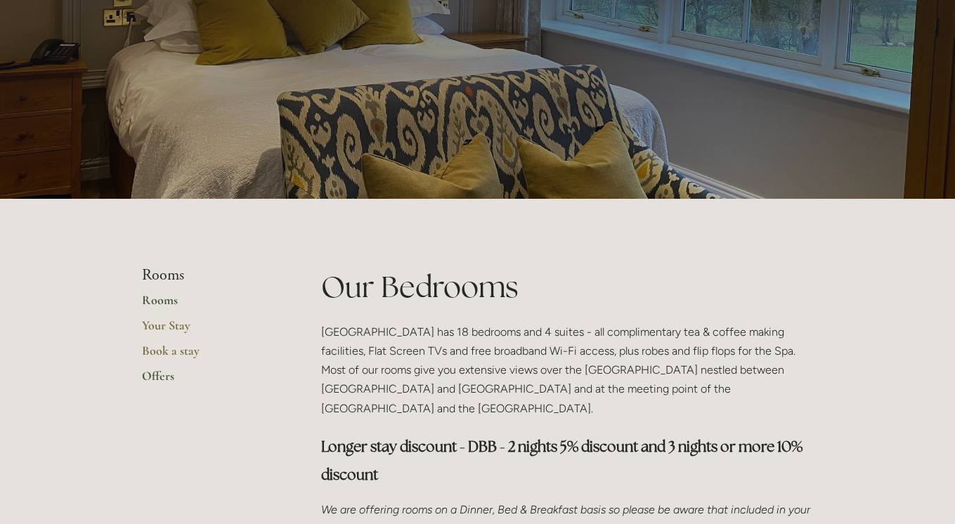
click at [156, 375] on link "Offers" at bounding box center [209, 380] width 134 height 25
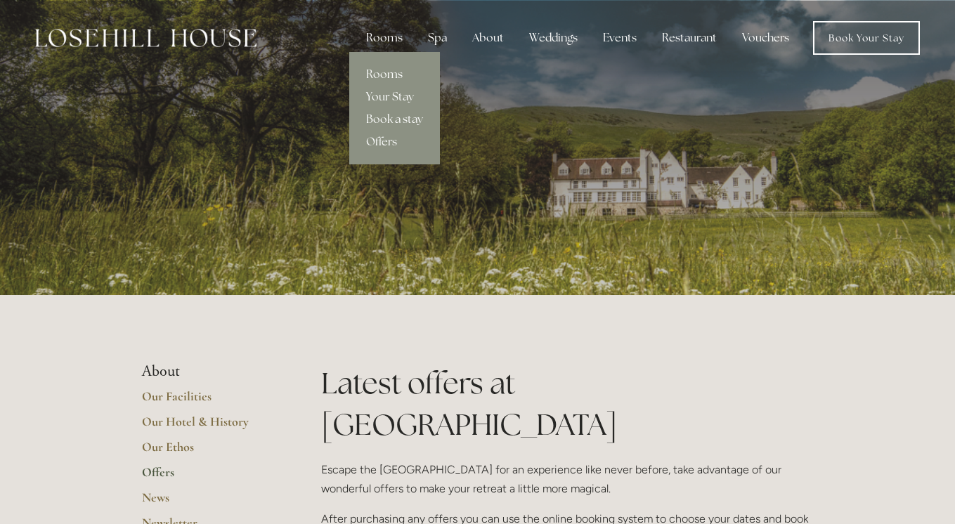
click at [388, 34] on div "Rooms" at bounding box center [384, 38] width 59 height 28
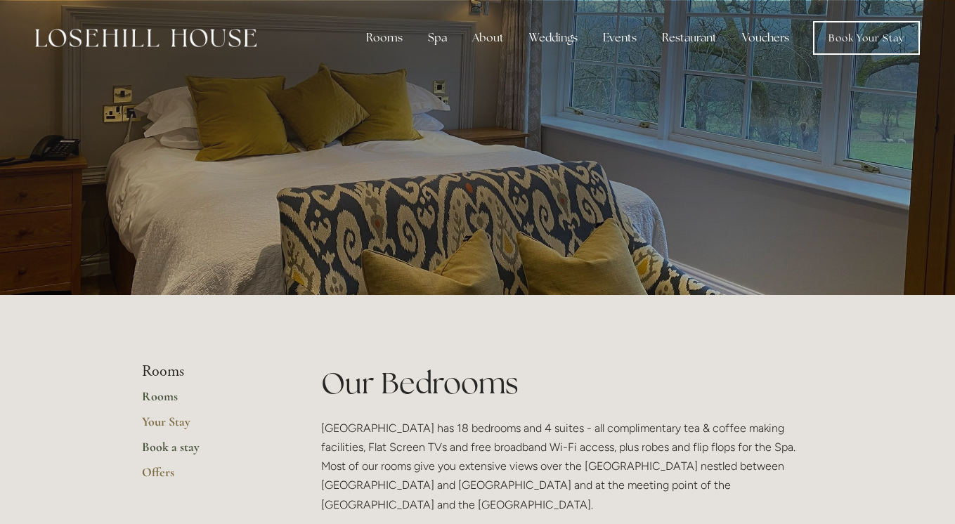
click at [172, 453] on link "Book a stay" at bounding box center [209, 451] width 134 height 25
